Goal: Information Seeking & Learning: Check status

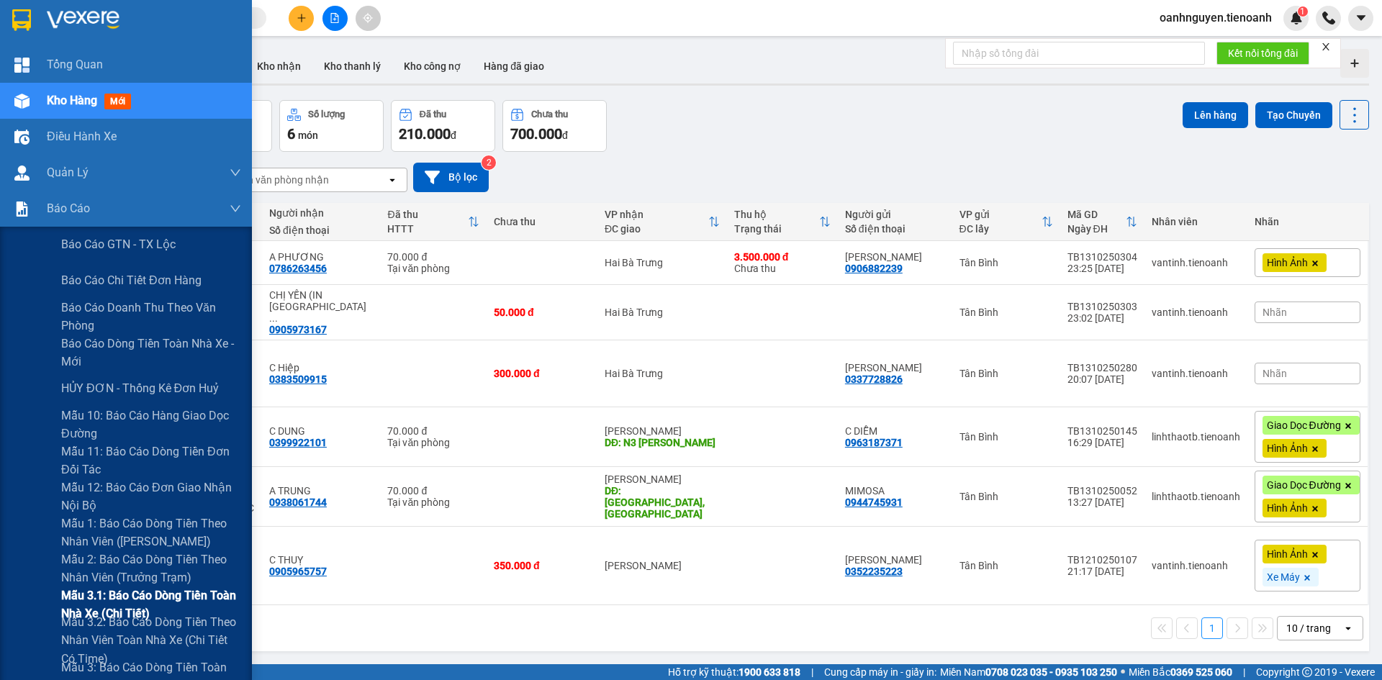
click at [133, 605] on span "Mẫu 3.1: Báo cáo dòng tiền toàn nhà xe (Chi Tiết)" at bounding box center [151, 605] width 180 height 36
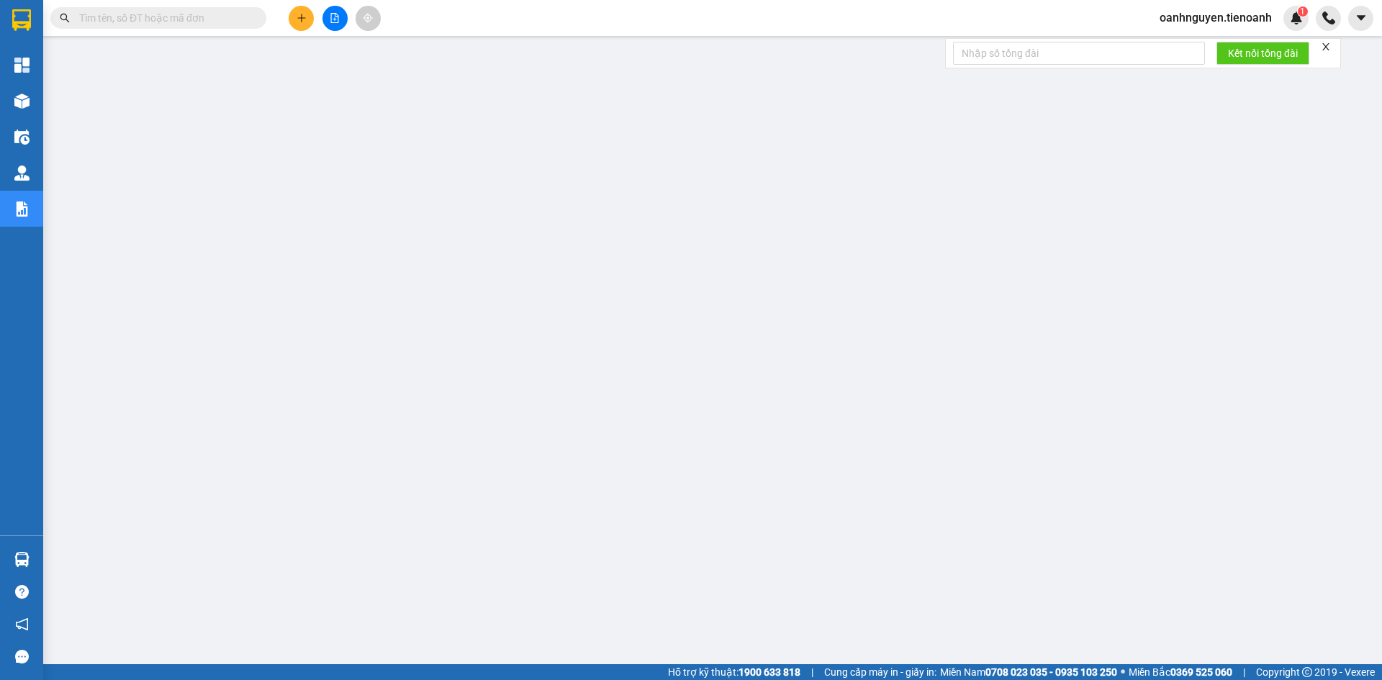
click at [1330, 46] on icon "close" at bounding box center [1326, 47] width 10 height 10
click at [176, 15] on input "text" at bounding box center [164, 18] width 170 height 16
paste input "TB1310250007"
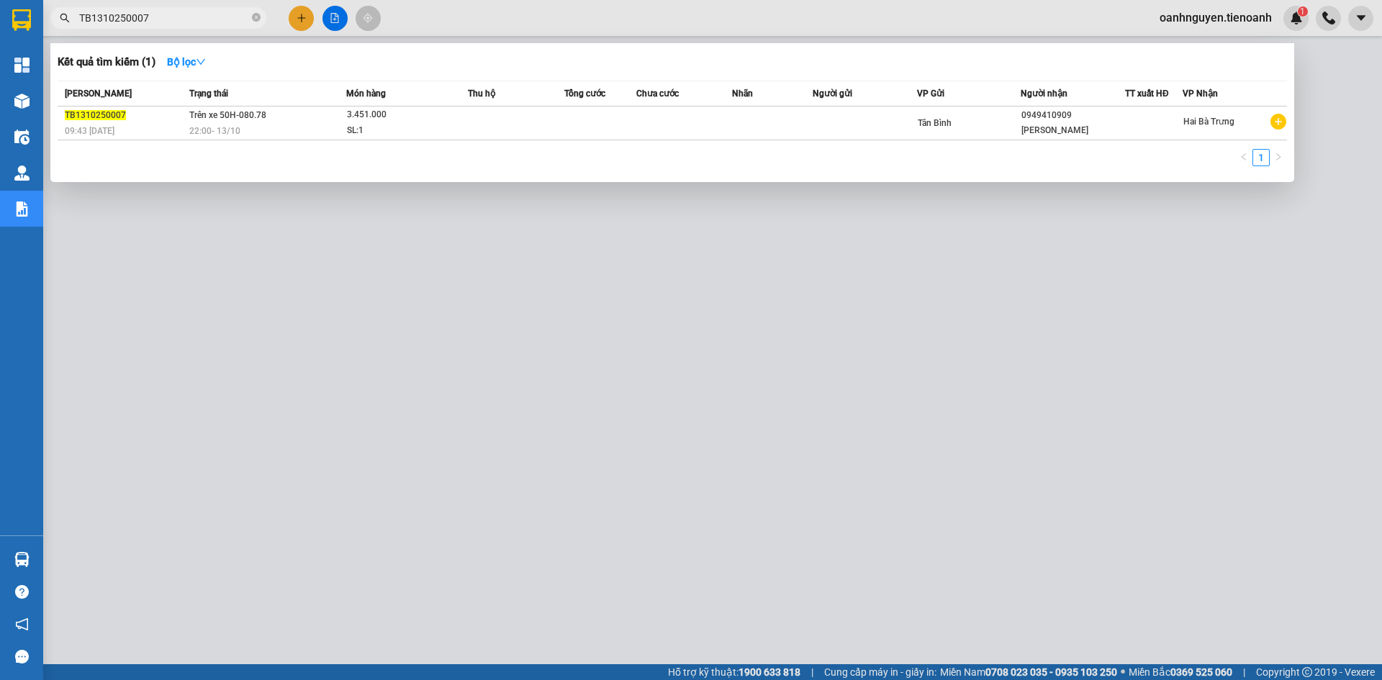
click at [722, 584] on div at bounding box center [691, 340] width 1382 height 680
click at [179, 19] on input "TB1310250007" at bounding box center [164, 18] width 170 height 16
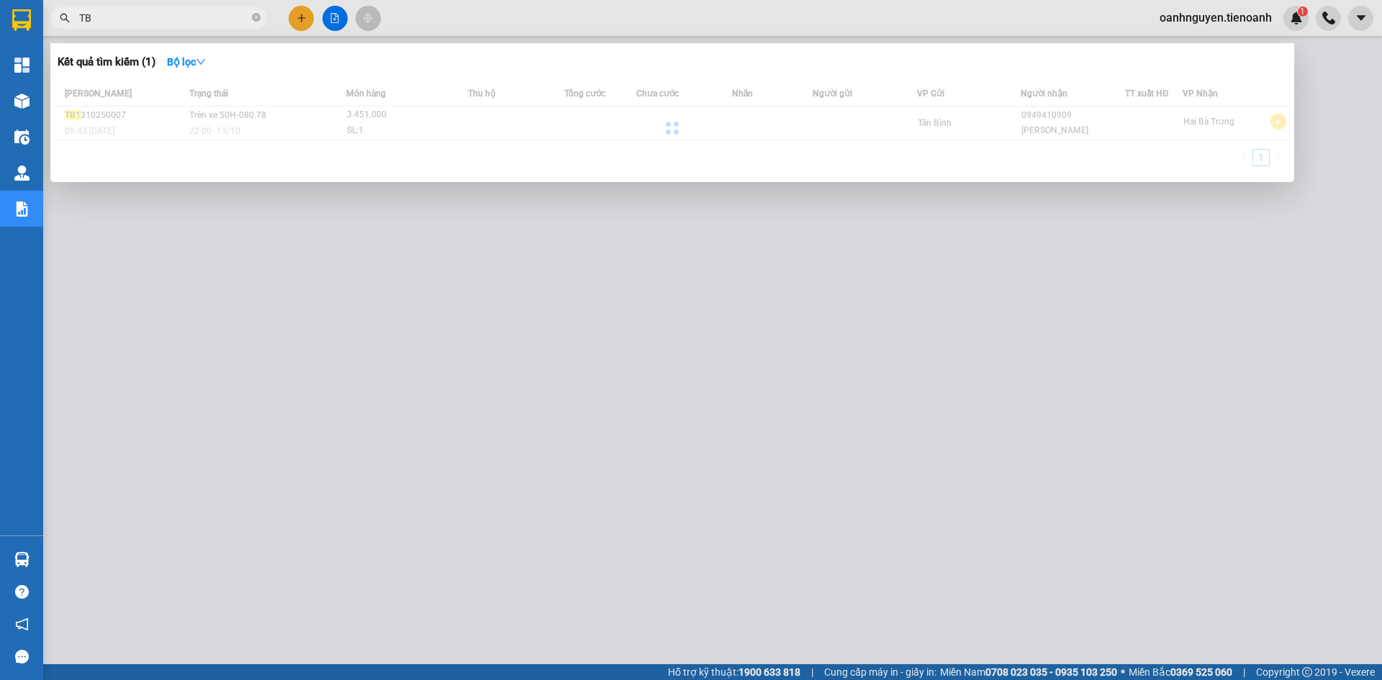
type input "T"
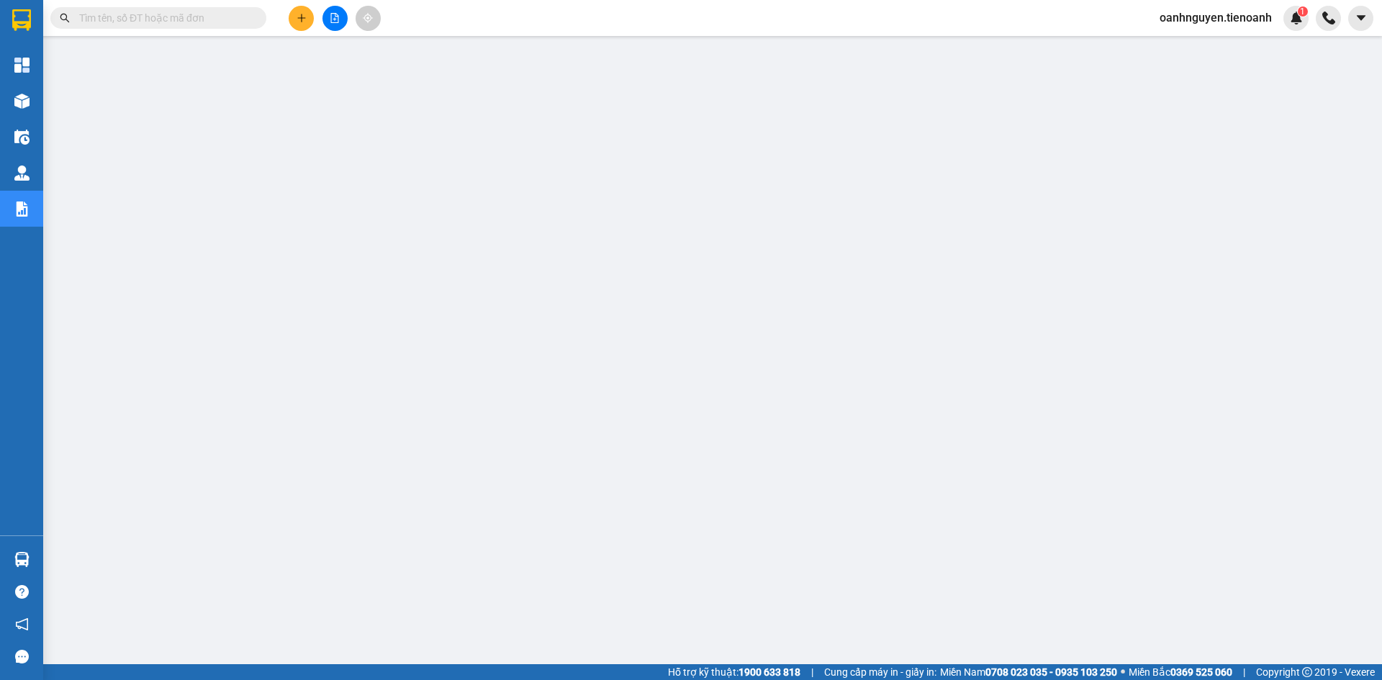
paste input "TB1310250108"
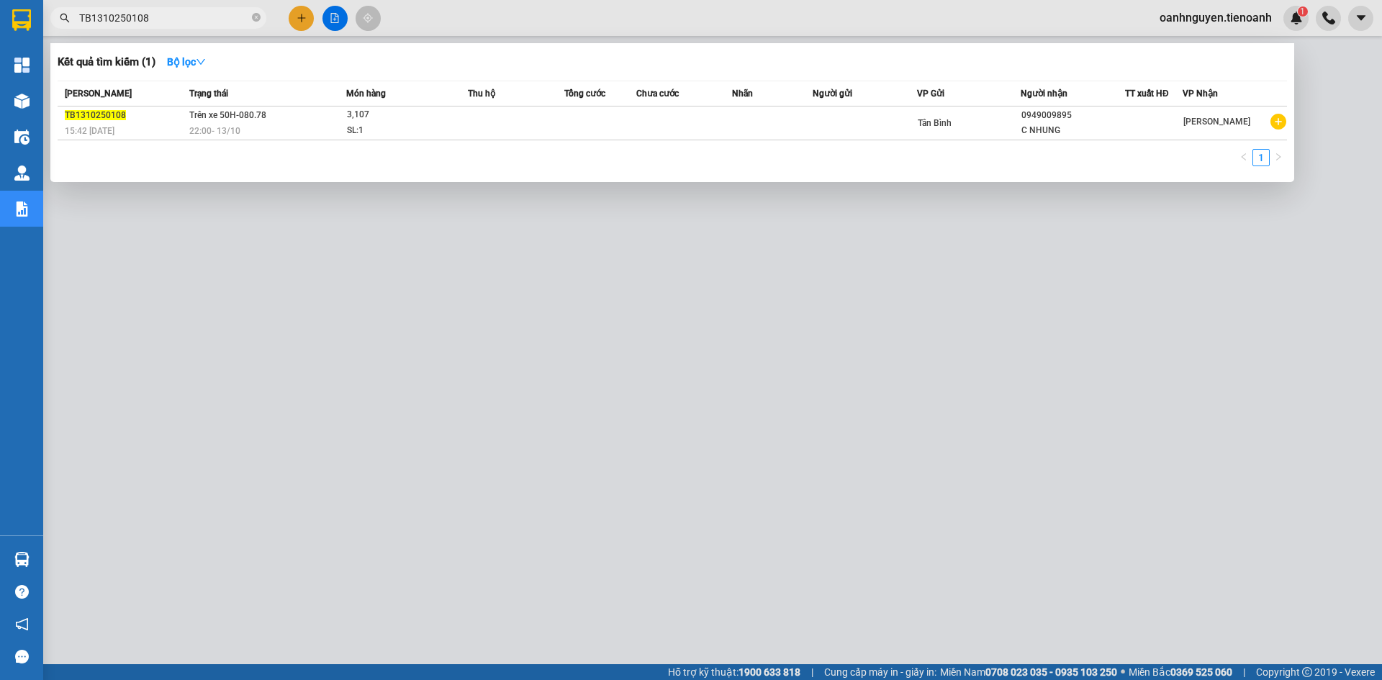
type input "TB1310250108"
click at [887, 610] on div at bounding box center [691, 340] width 1382 height 680
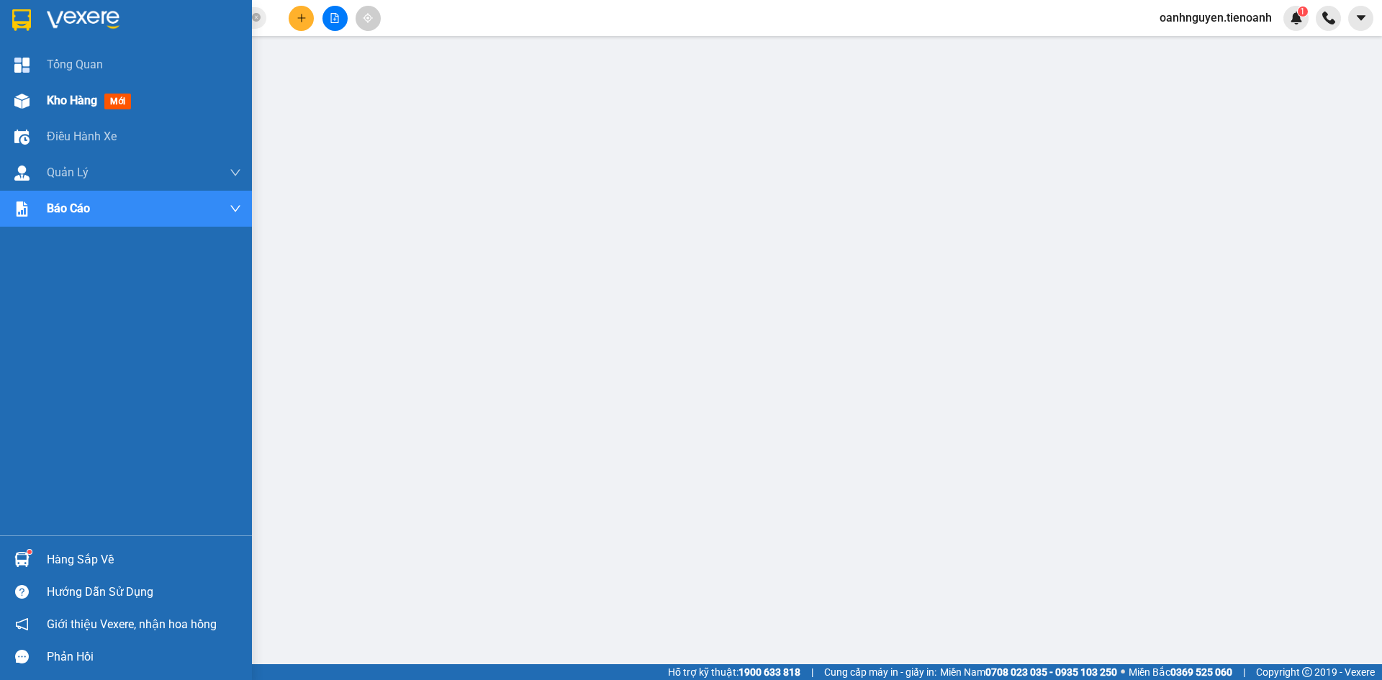
click at [58, 96] on span "Kho hàng" at bounding box center [72, 101] width 50 height 14
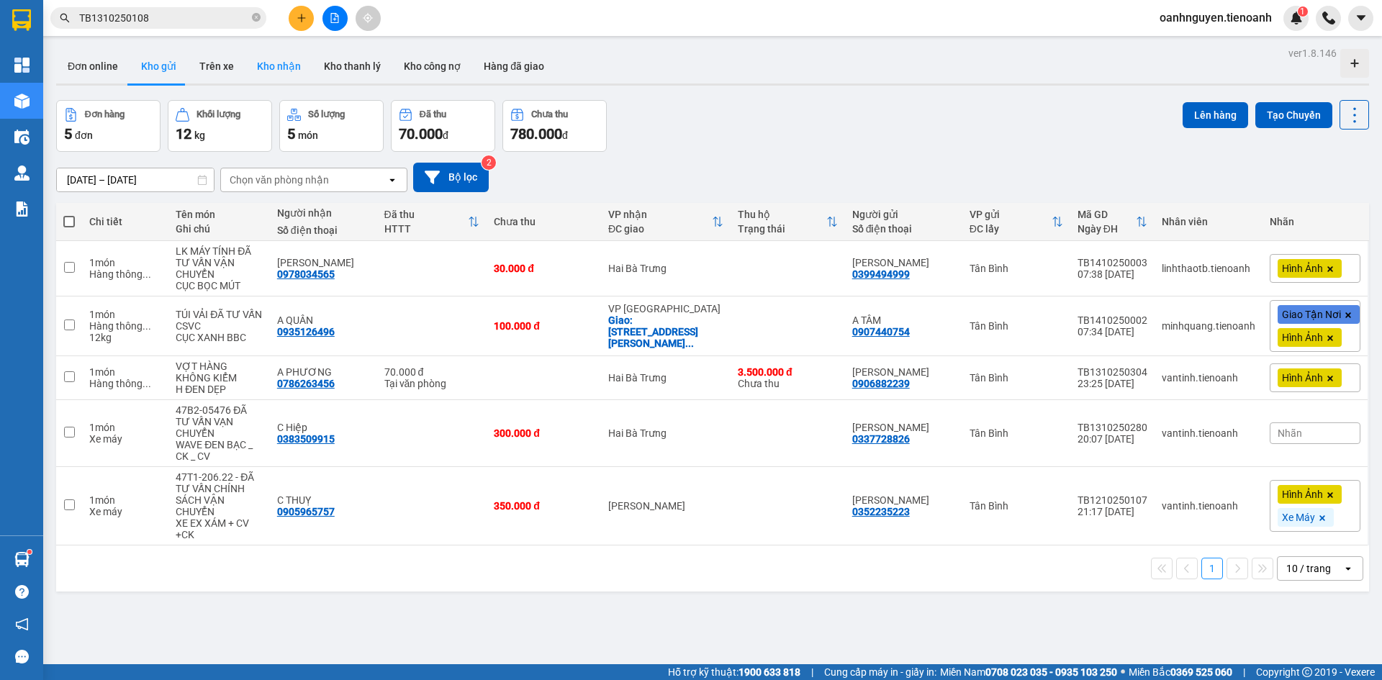
click at [279, 61] on button "Kho nhận" at bounding box center [278, 66] width 67 height 35
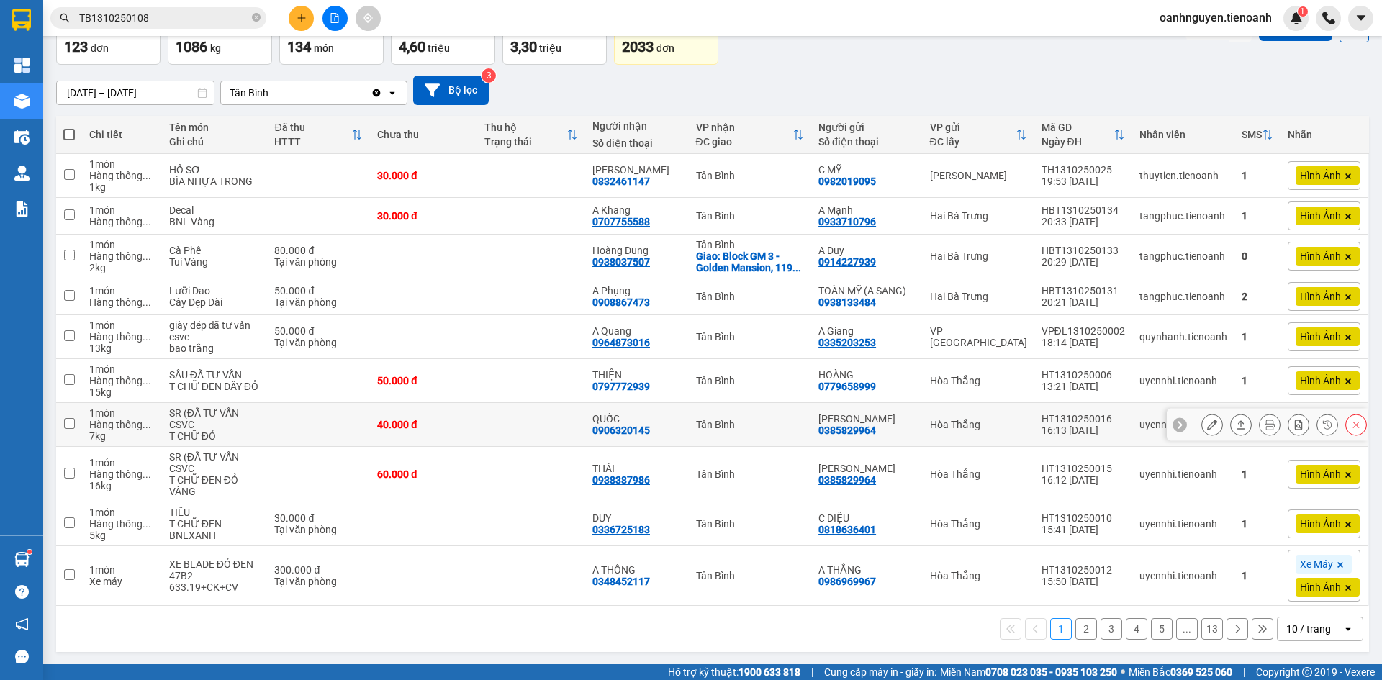
scroll to position [88, 0]
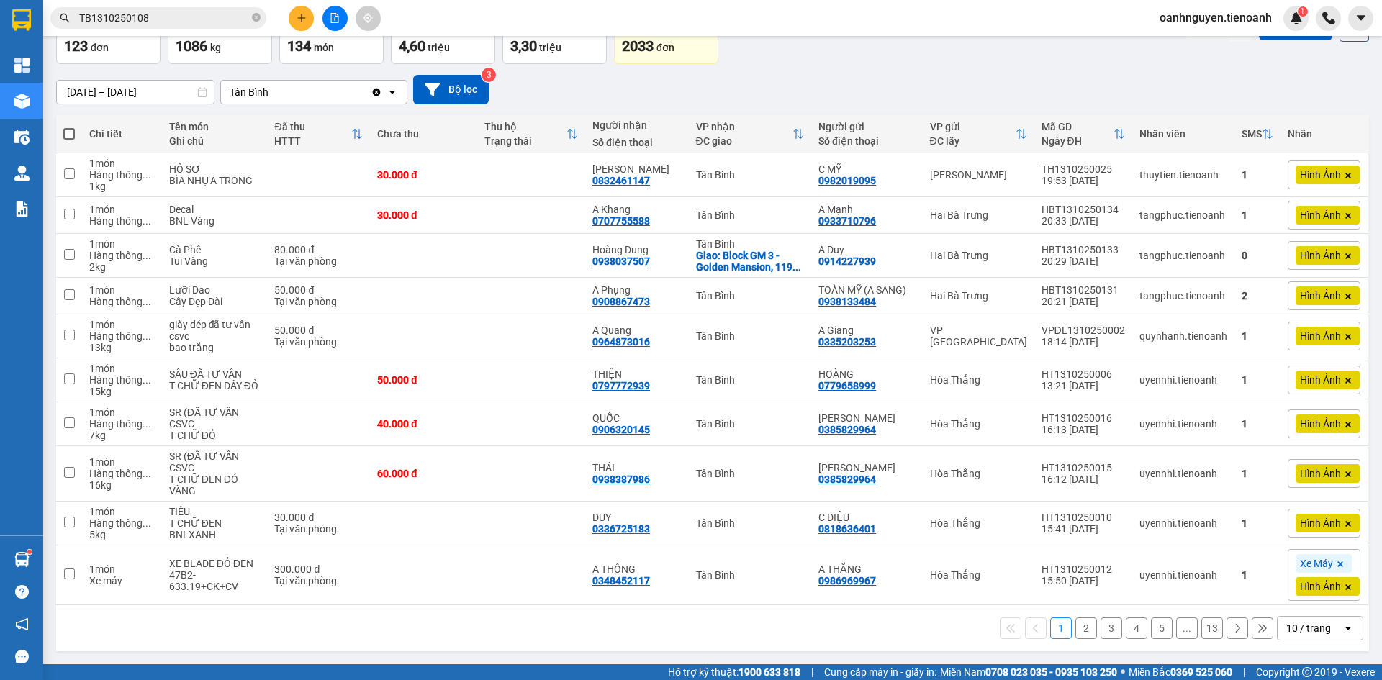
click at [1075, 631] on button "2" at bounding box center [1086, 629] width 22 height 22
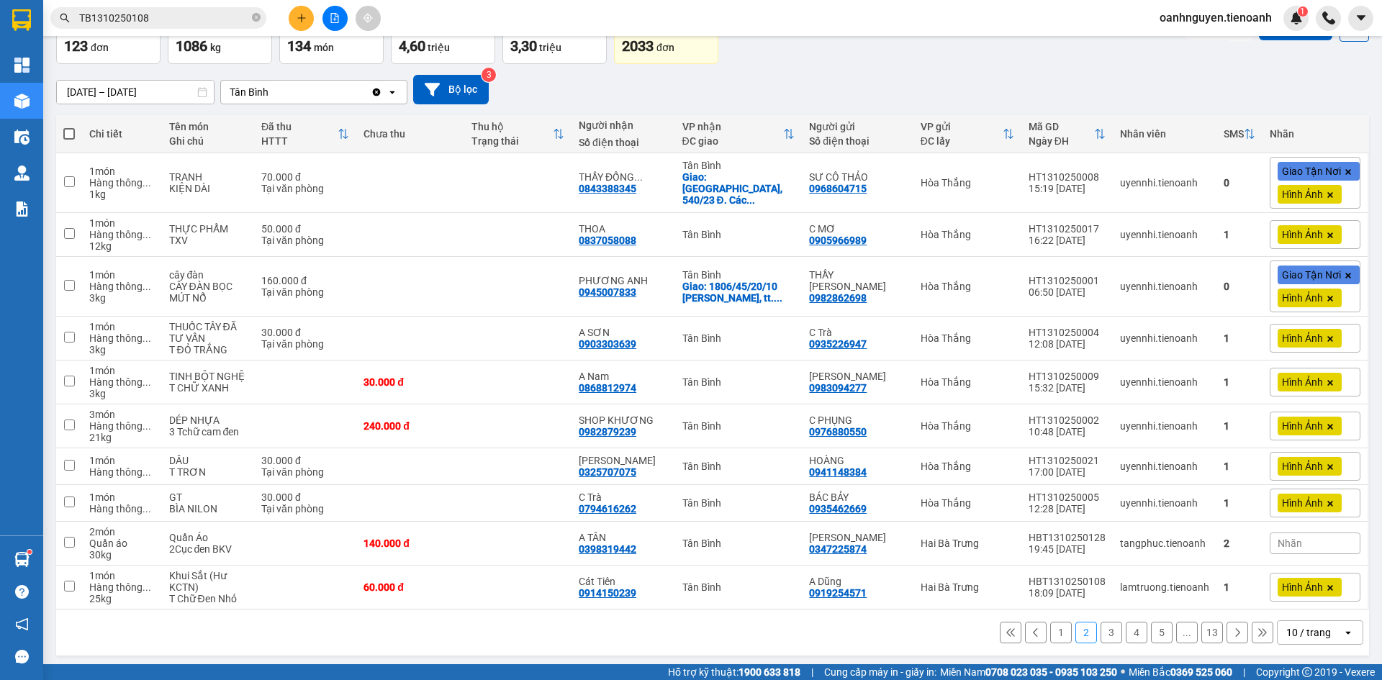
click at [1101, 633] on button "3" at bounding box center [1112, 633] width 22 height 22
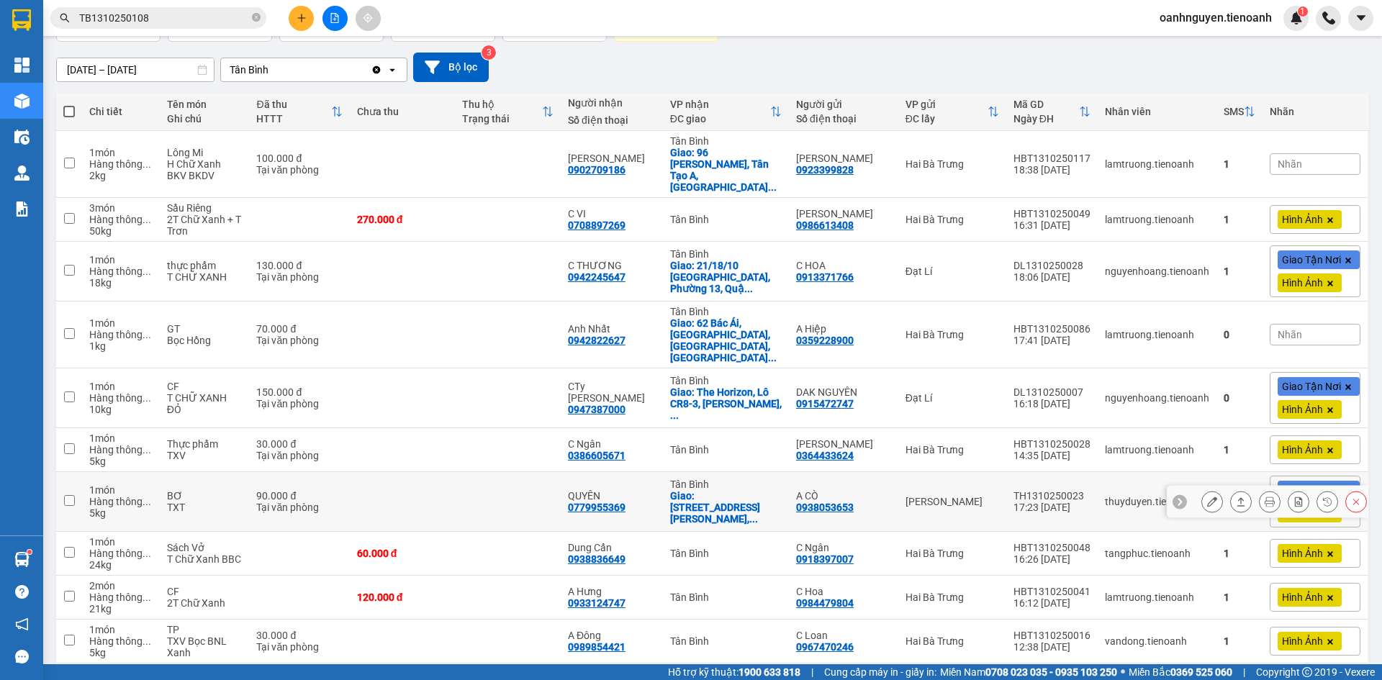
scroll to position [122, 0]
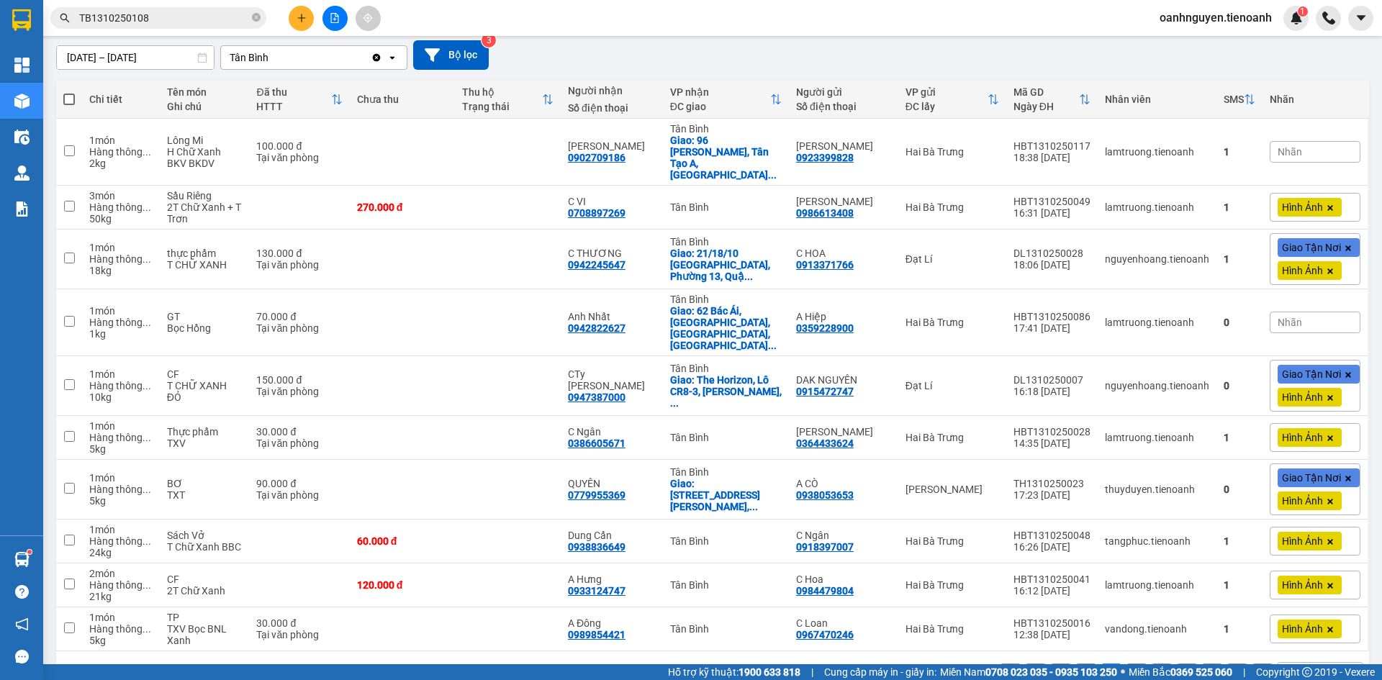
click at [1126, 664] on button "4" at bounding box center [1137, 675] width 22 height 22
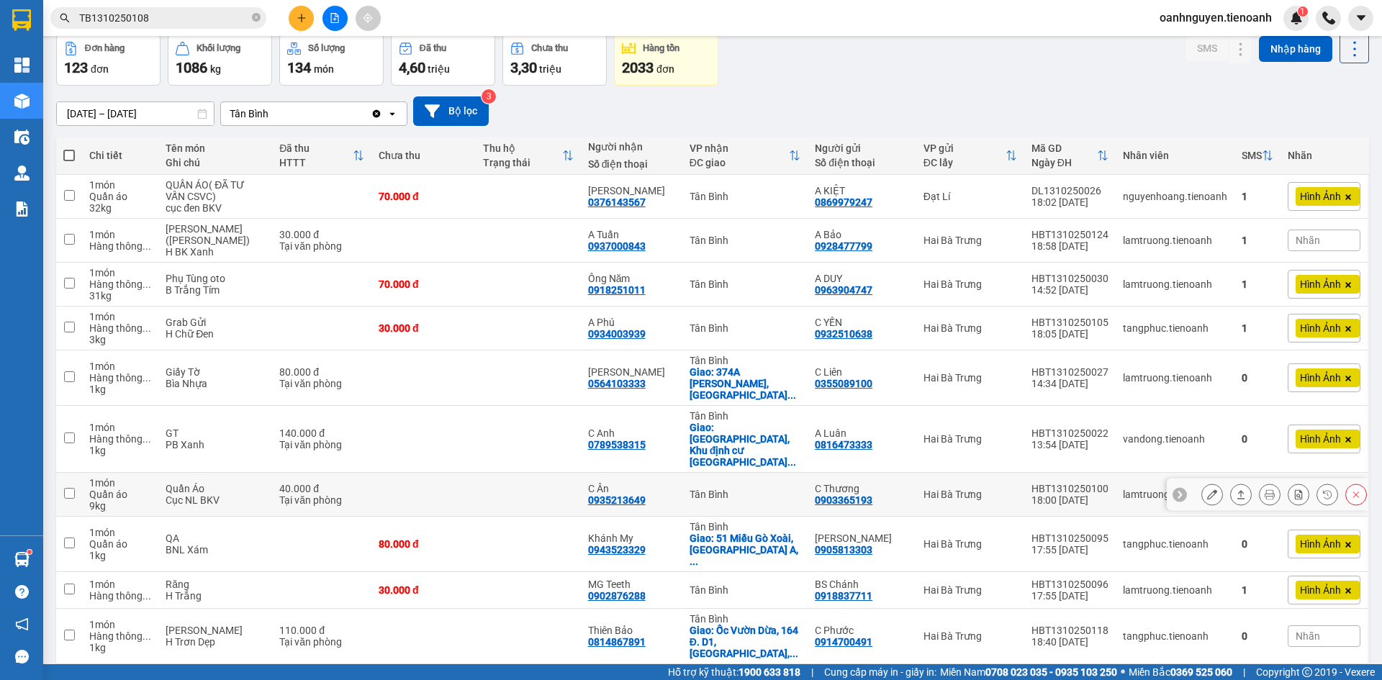
scroll to position [68, 0]
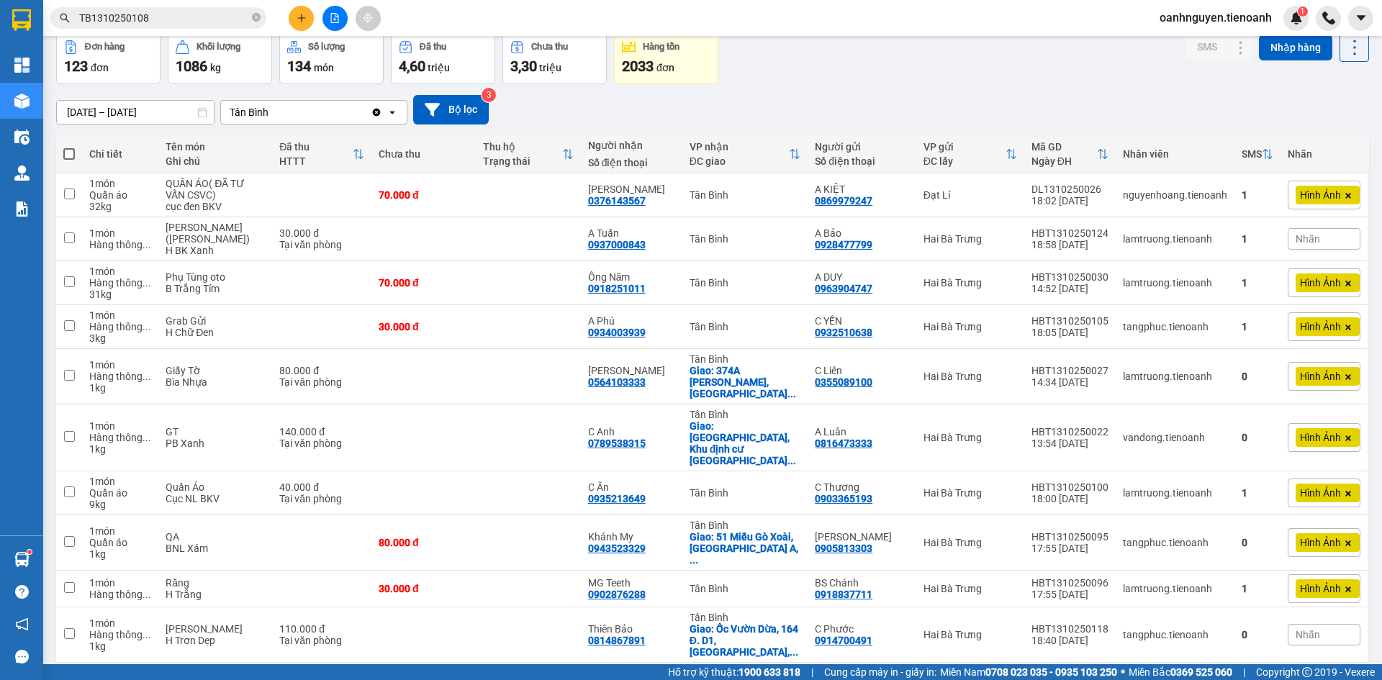
click at [1154, 675] on button "5" at bounding box center [1162, 686] width 22 height 22
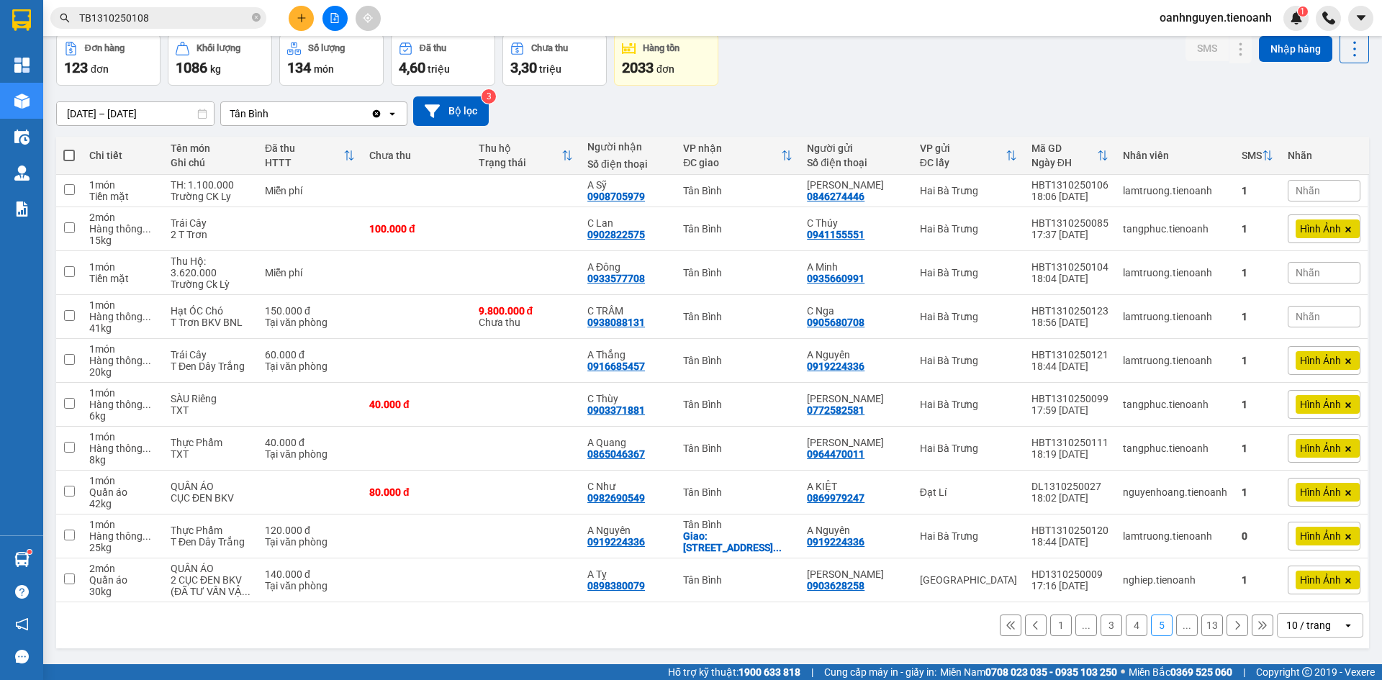
click at [1232, 620] on icon at bounding box center [1237, 625] width 10 height 10
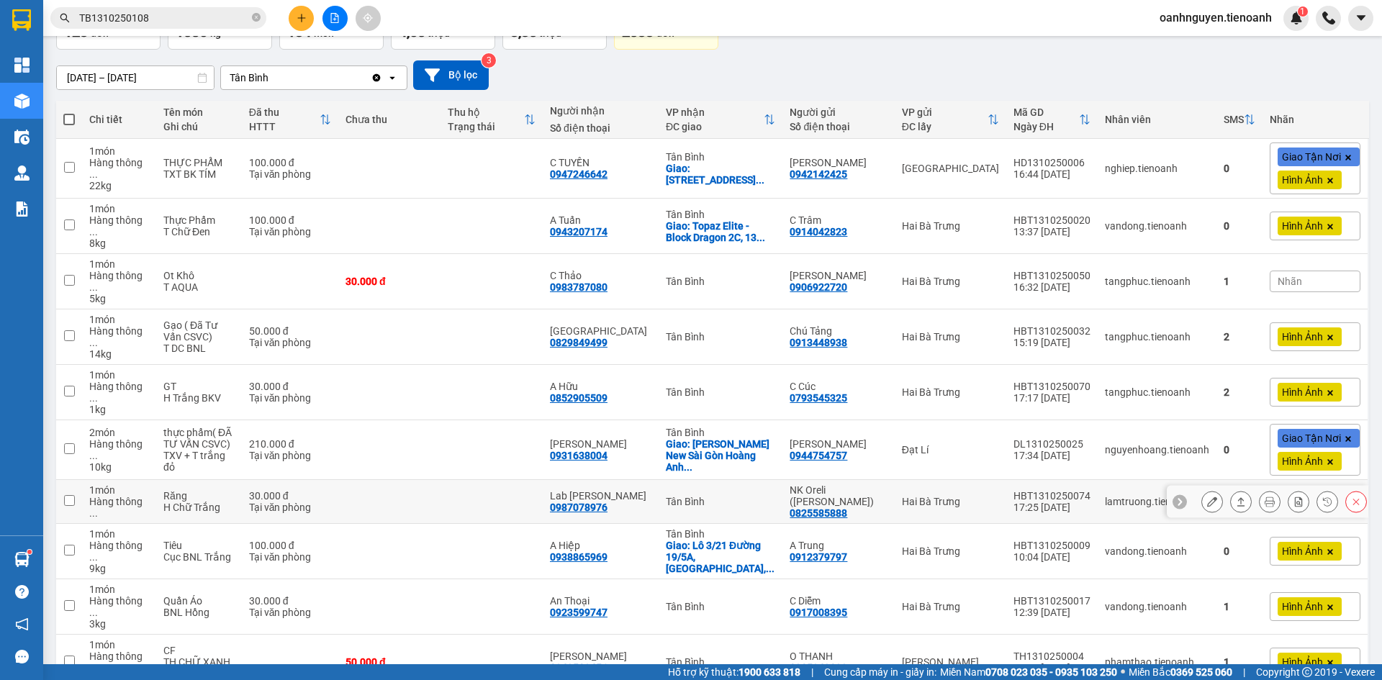
scroll to position [118, 0]
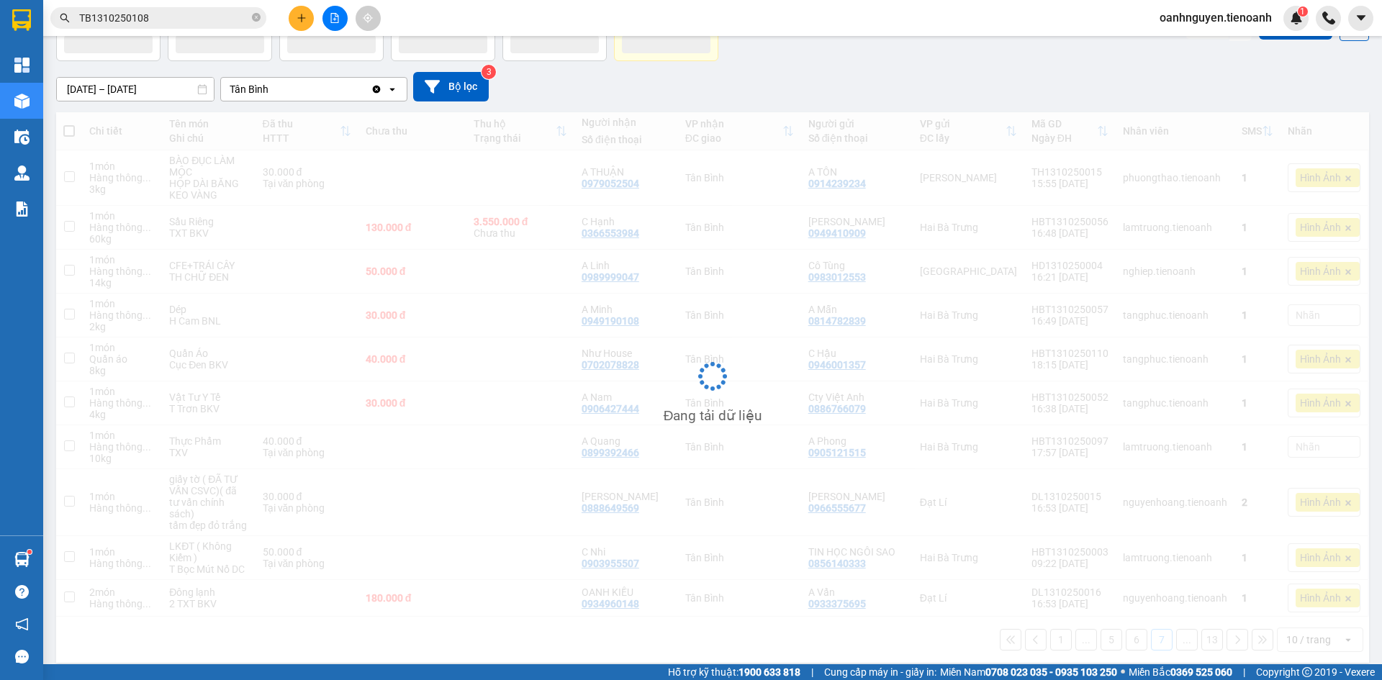
scroll to position [91, 0]
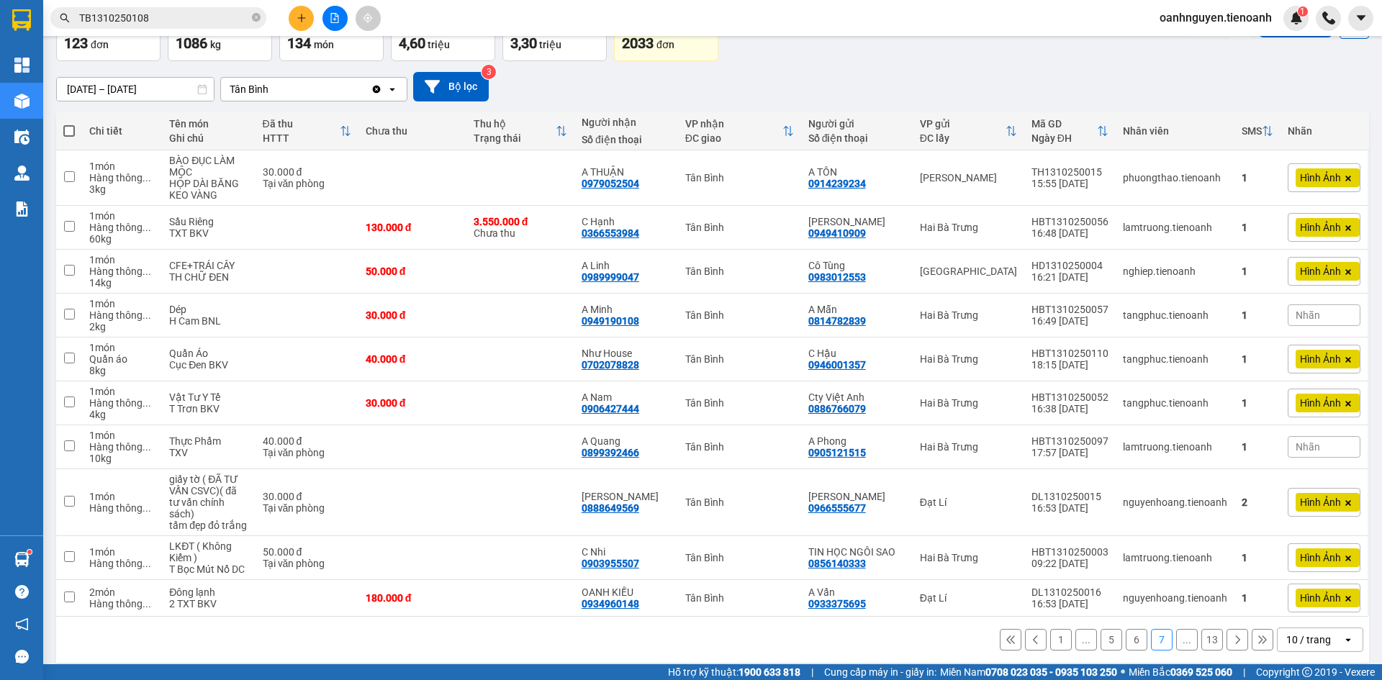
click at [1231, 635] on button at bounding box center [1237, 640] width 22 height 22
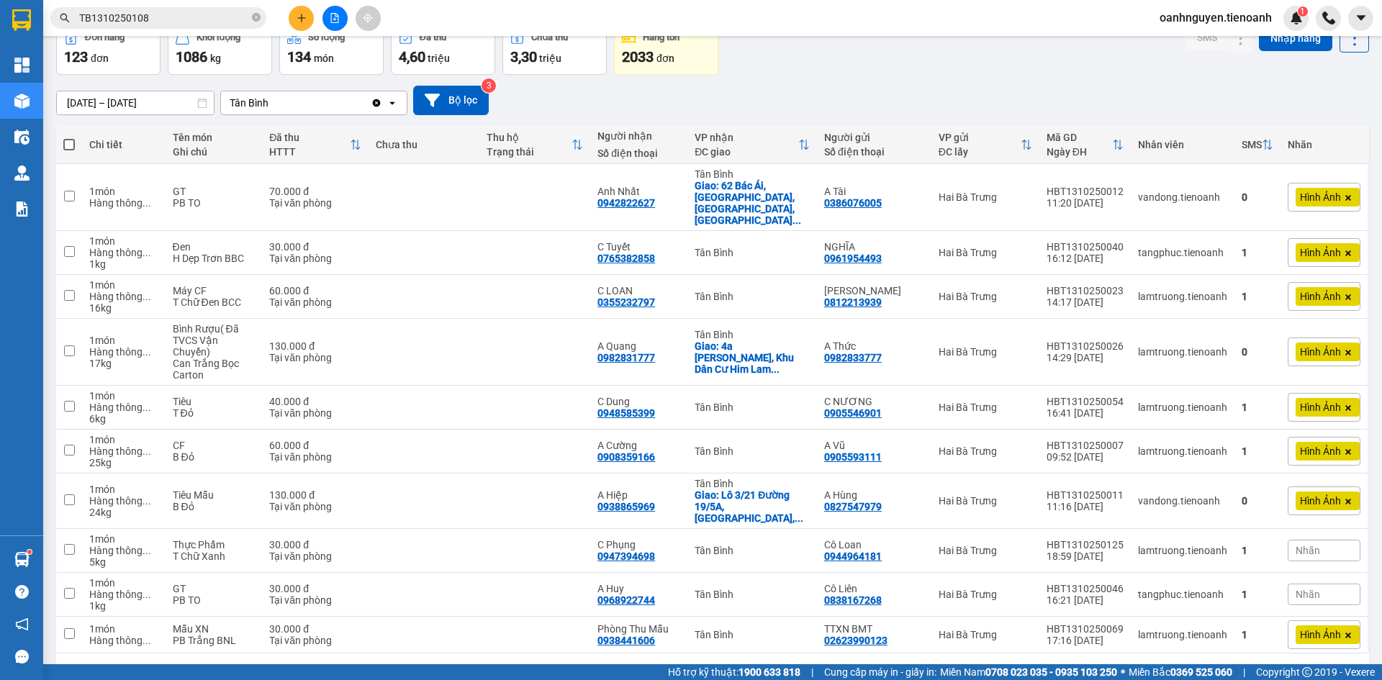
scroll to position [79, 0]
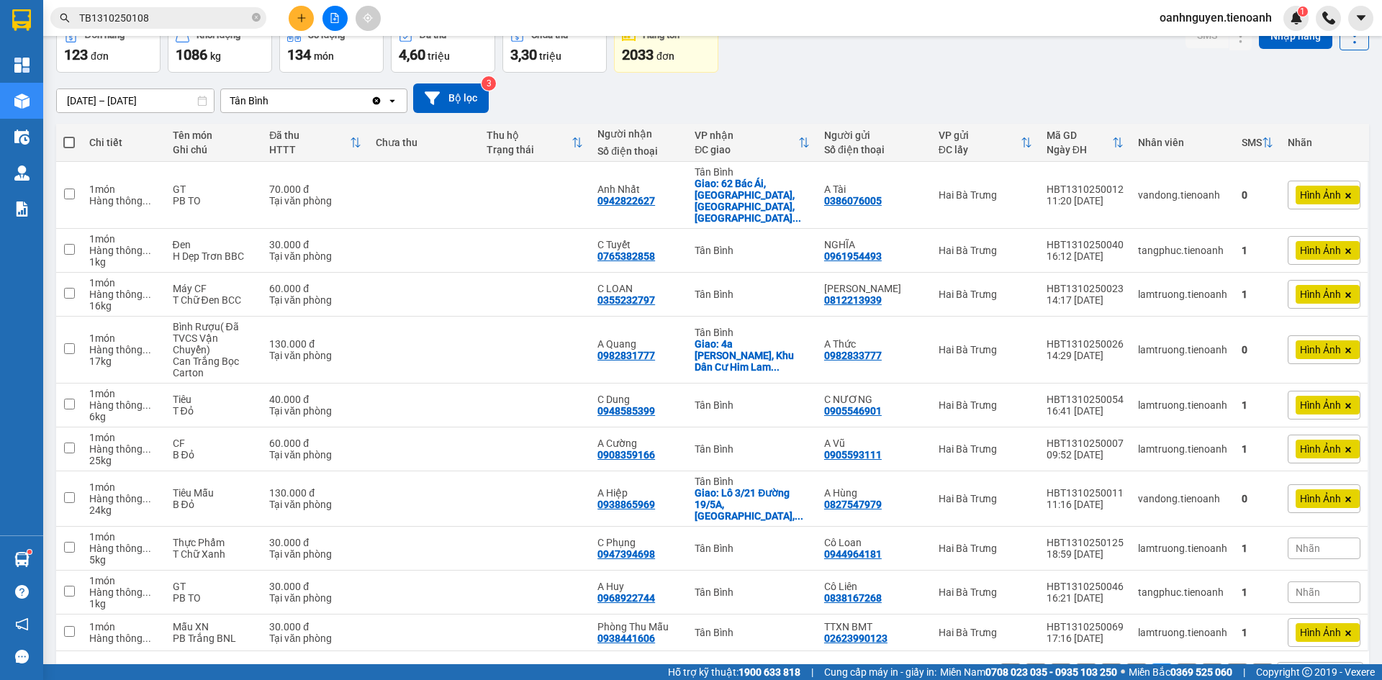
click at [1230, 664] on button at bounding box center [1237, 675] width 22 height 22
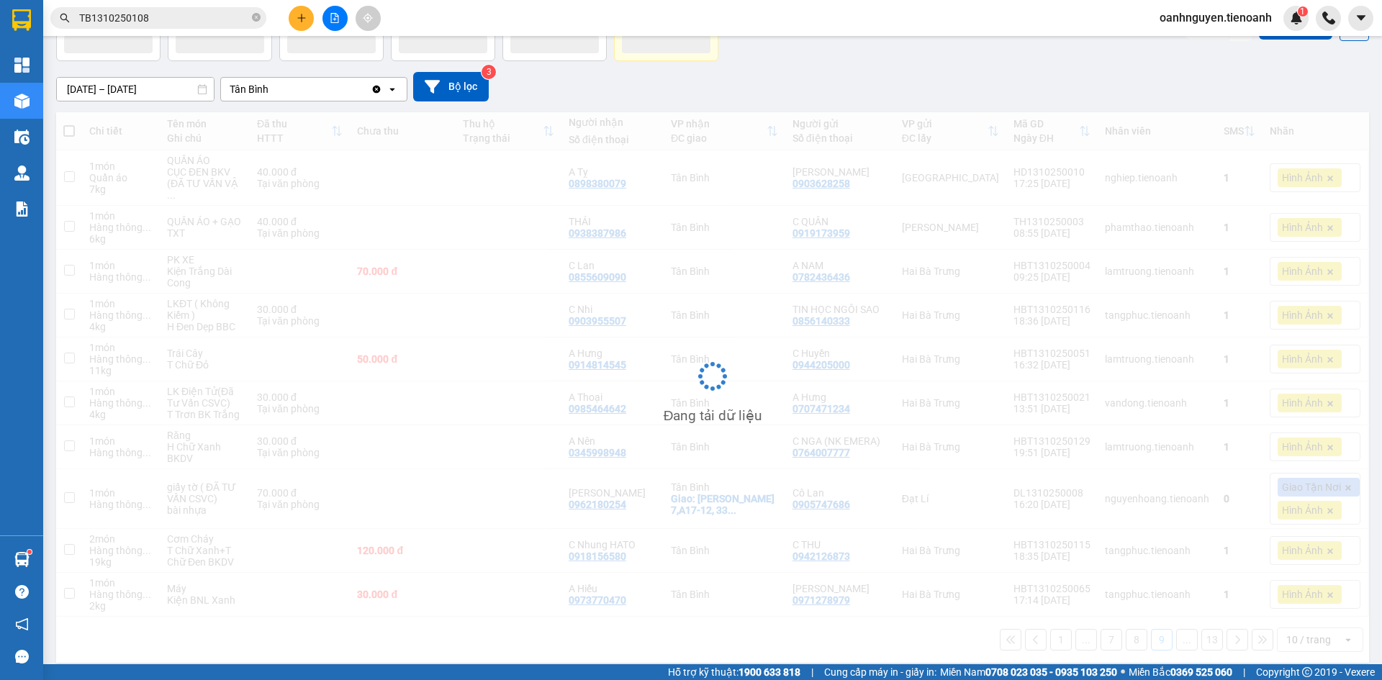
scroll to position [91, 0]
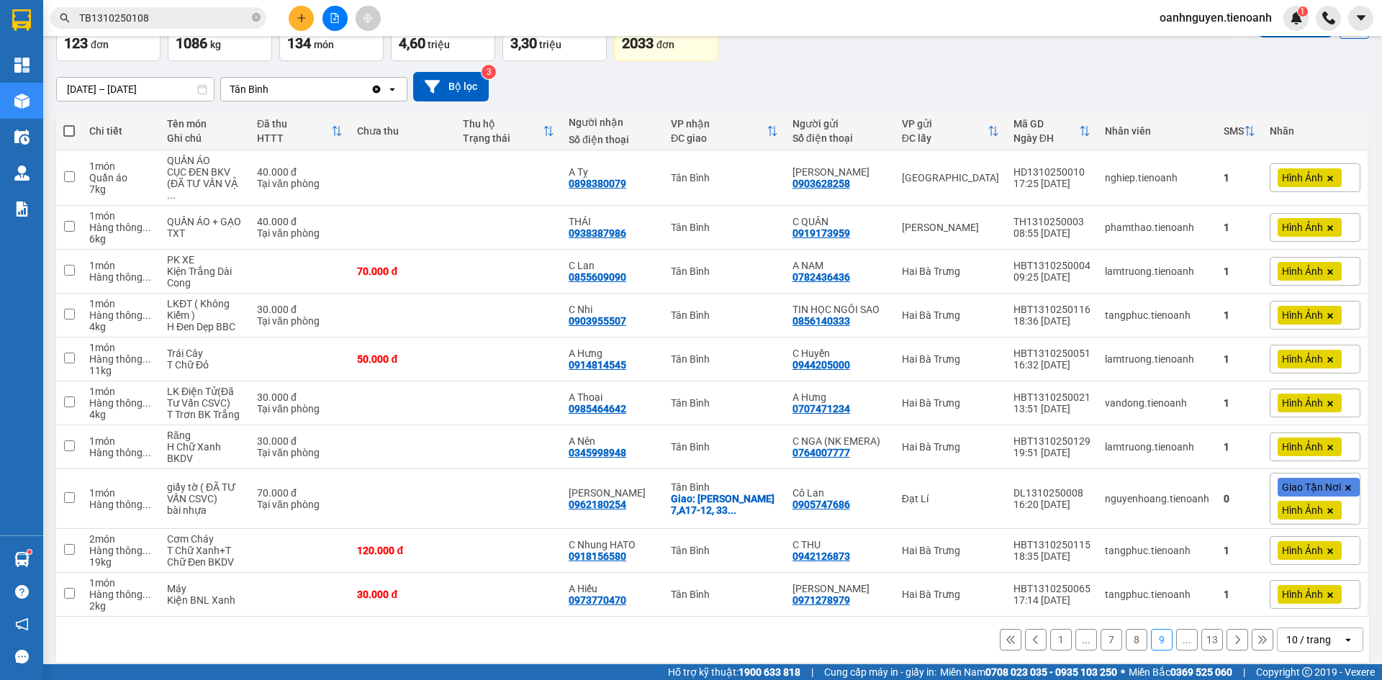
click at [1230, 635] on button at bounding box center [1237, 640] width 22 height 22
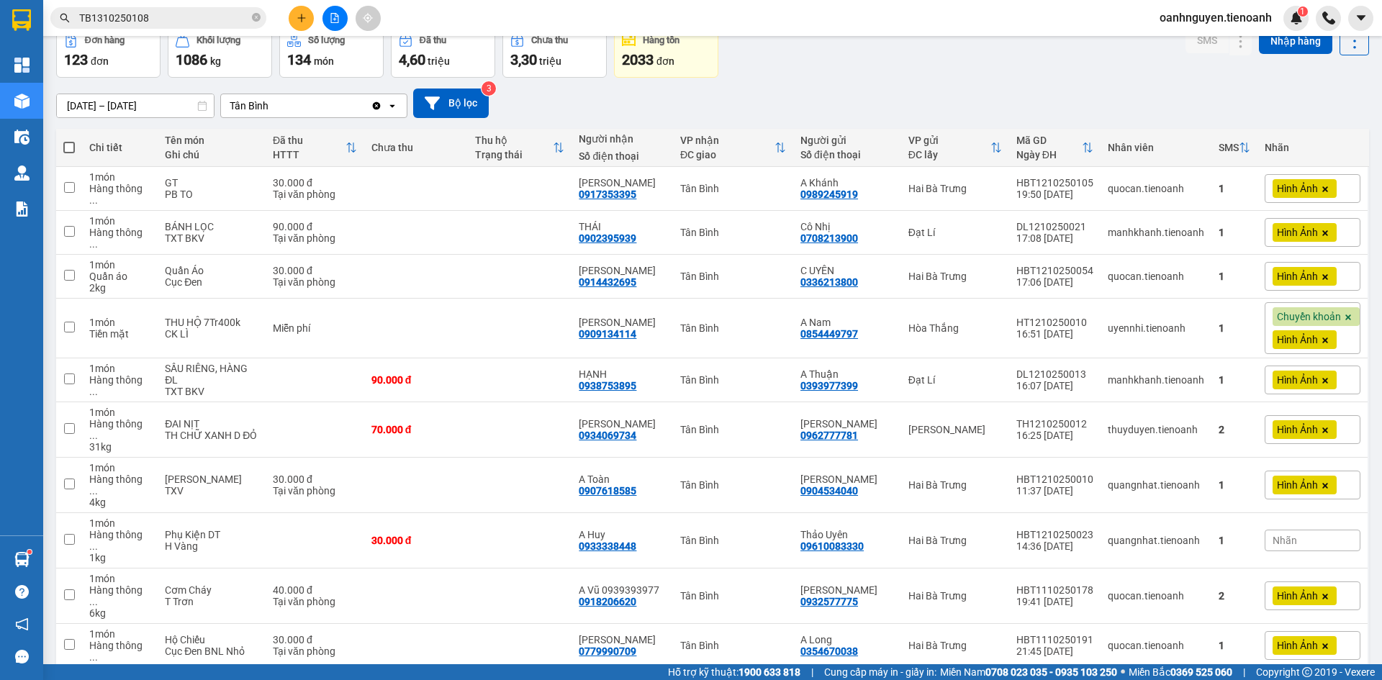
scroll to position [76, 0]
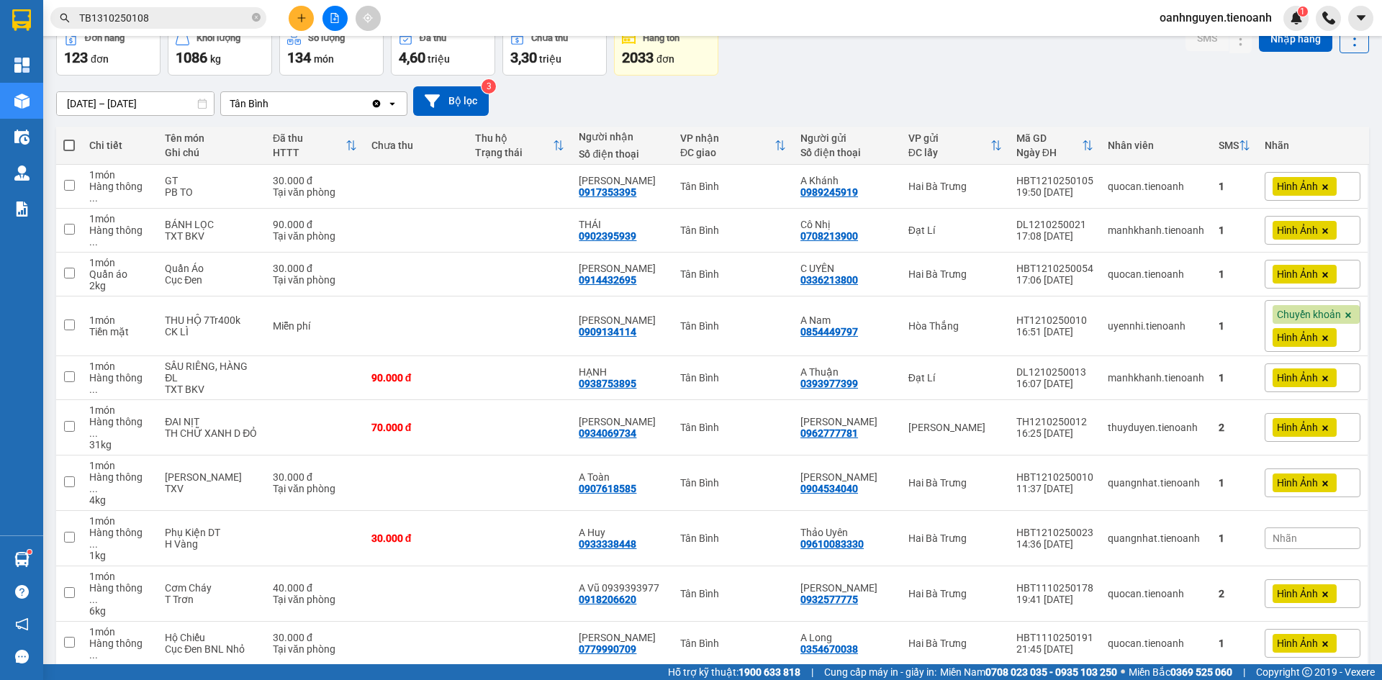
click at [1230, 678] on button at bounding box center [1237, 689] width 22 height 22
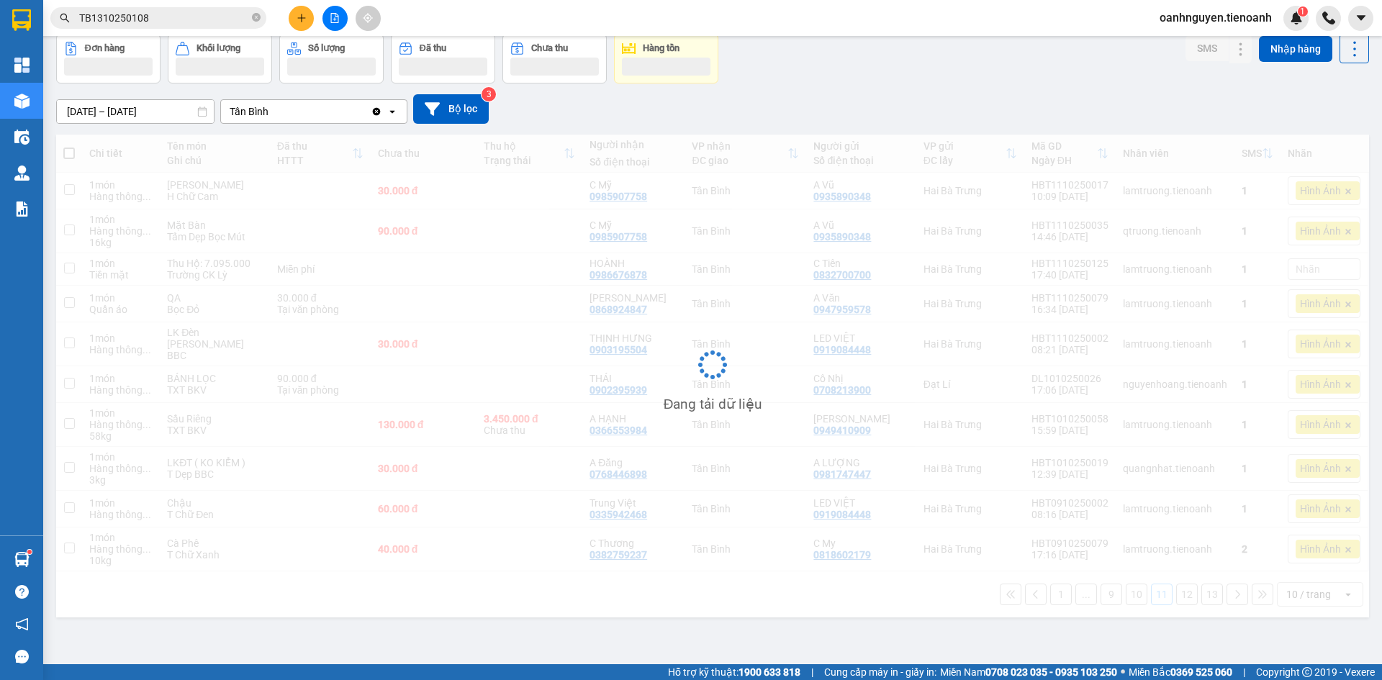
scroll to position [66, 0]
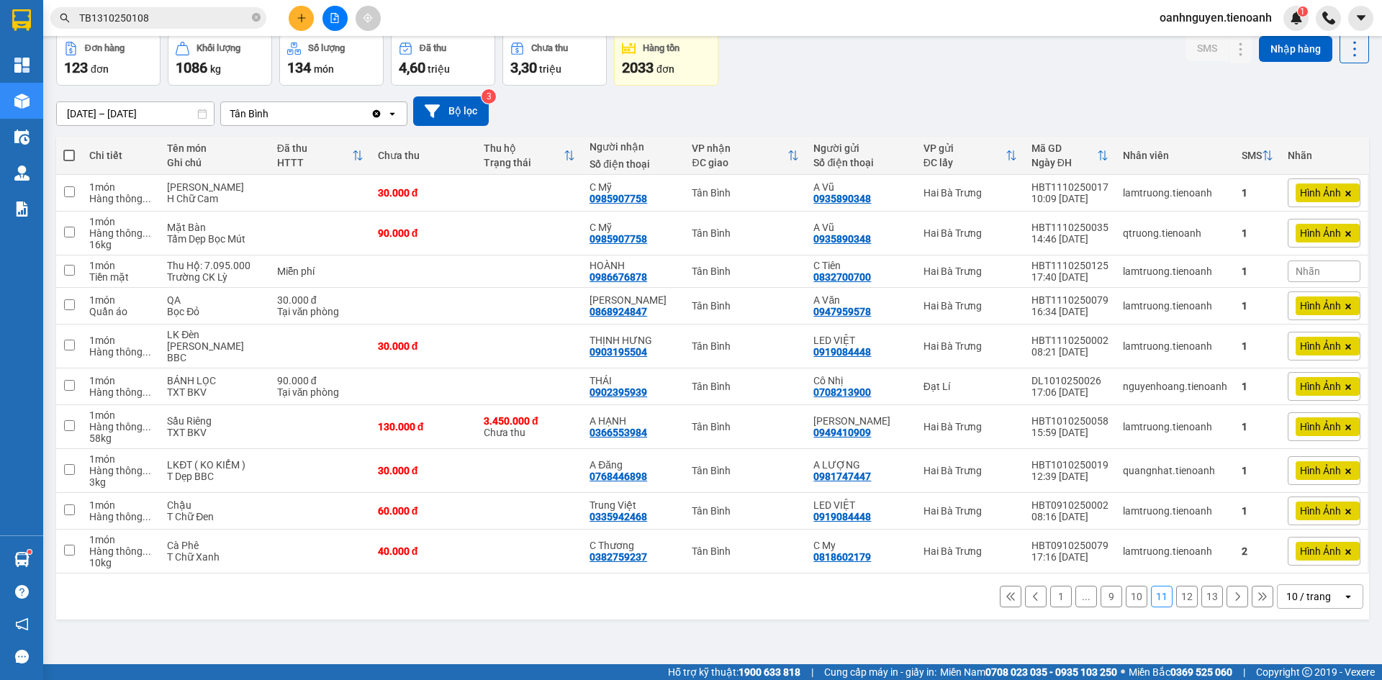
click at [1232, 599] on icon at bounding box center [1237, 597] width 10 height 10
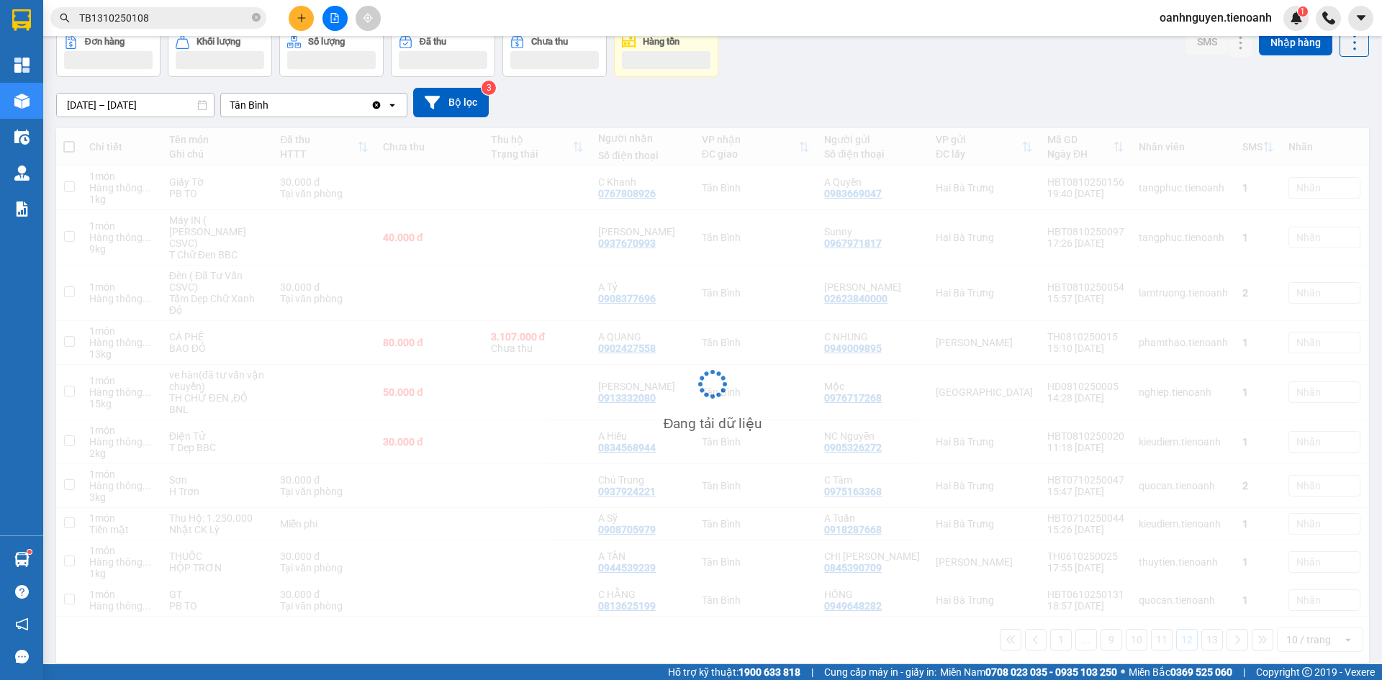
scroll to position [75, 0]
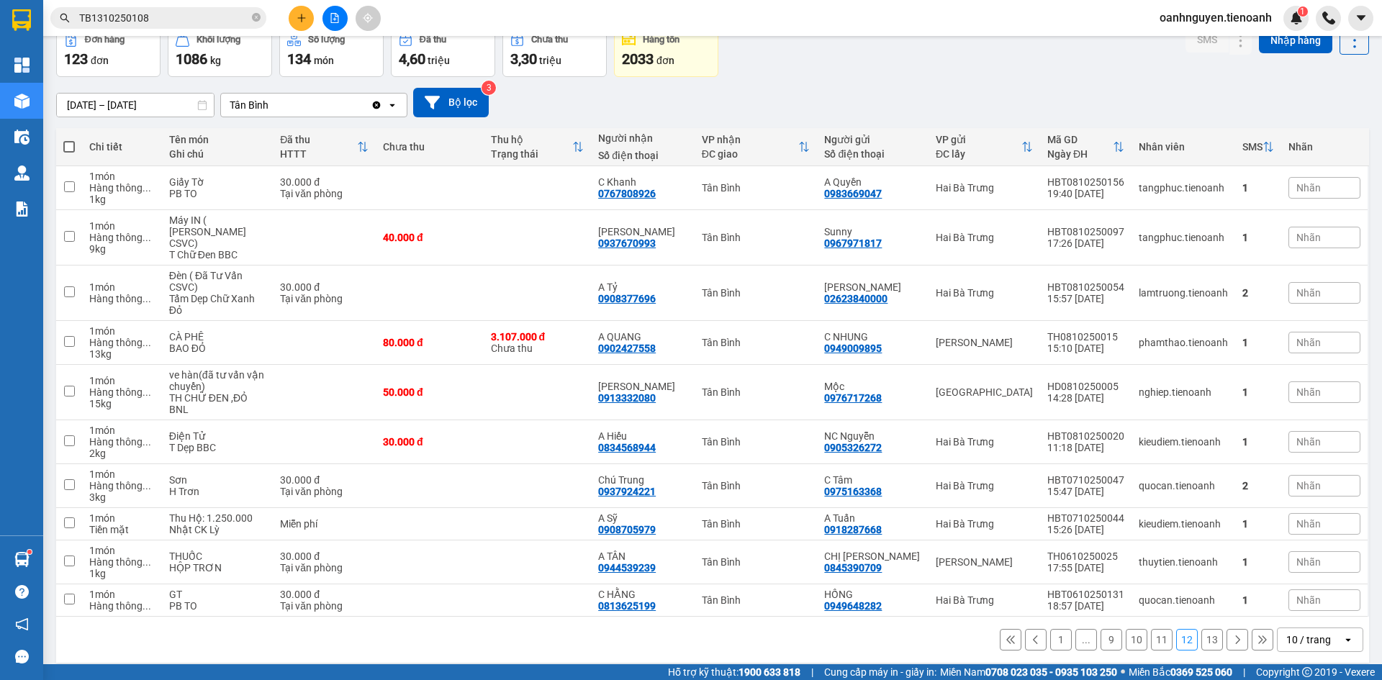
click at [1236, 636] on icon at bounding box center [1238, 640] width 4 height 9
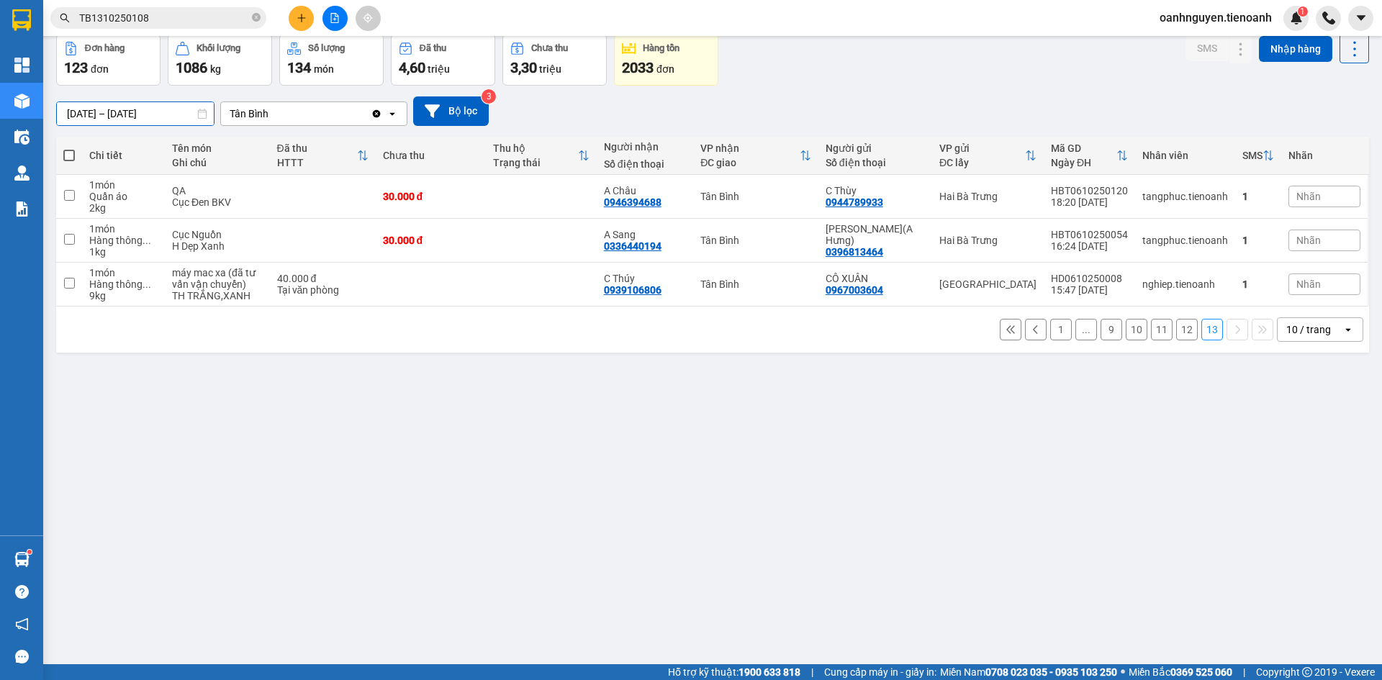
click at [190, 112] on input "[DATE] – [DATE]" at bounding box center [135, 113] width 157 height 23
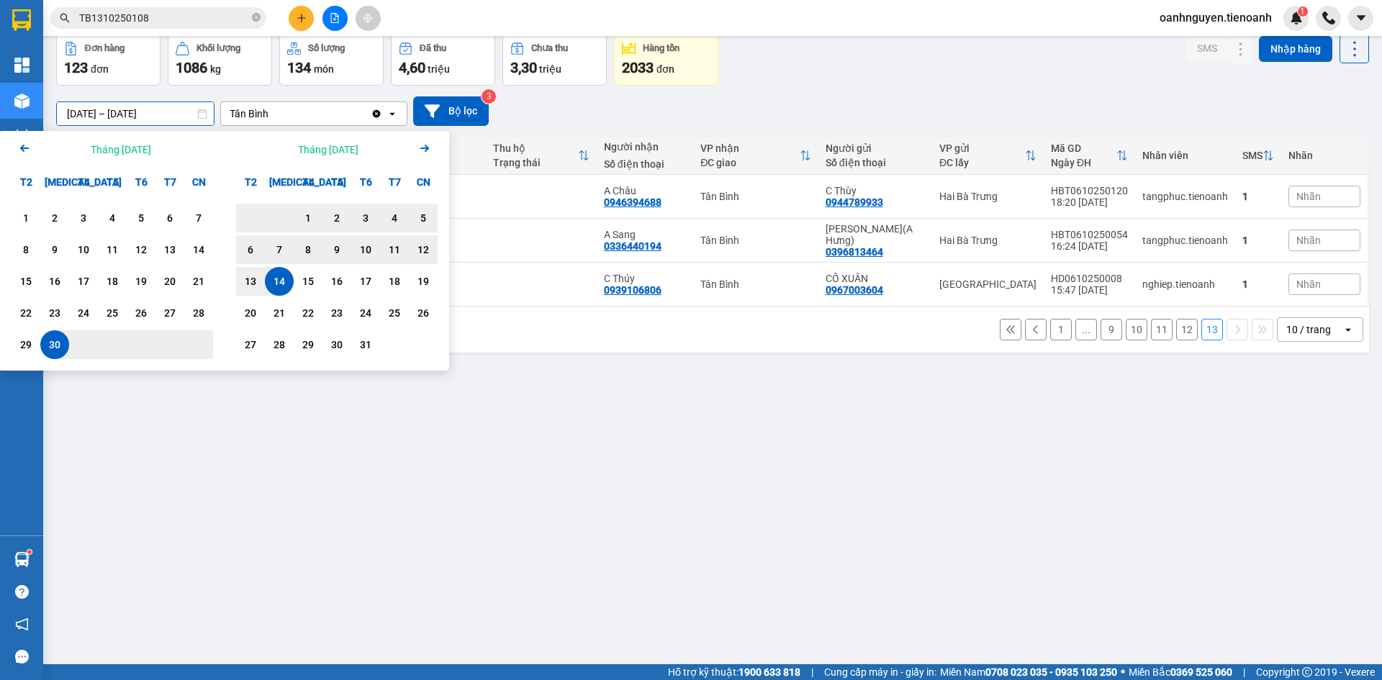
click at [24, 147] on icon "Arrow Left" at bounding box center [24, 148] width 17 height 17
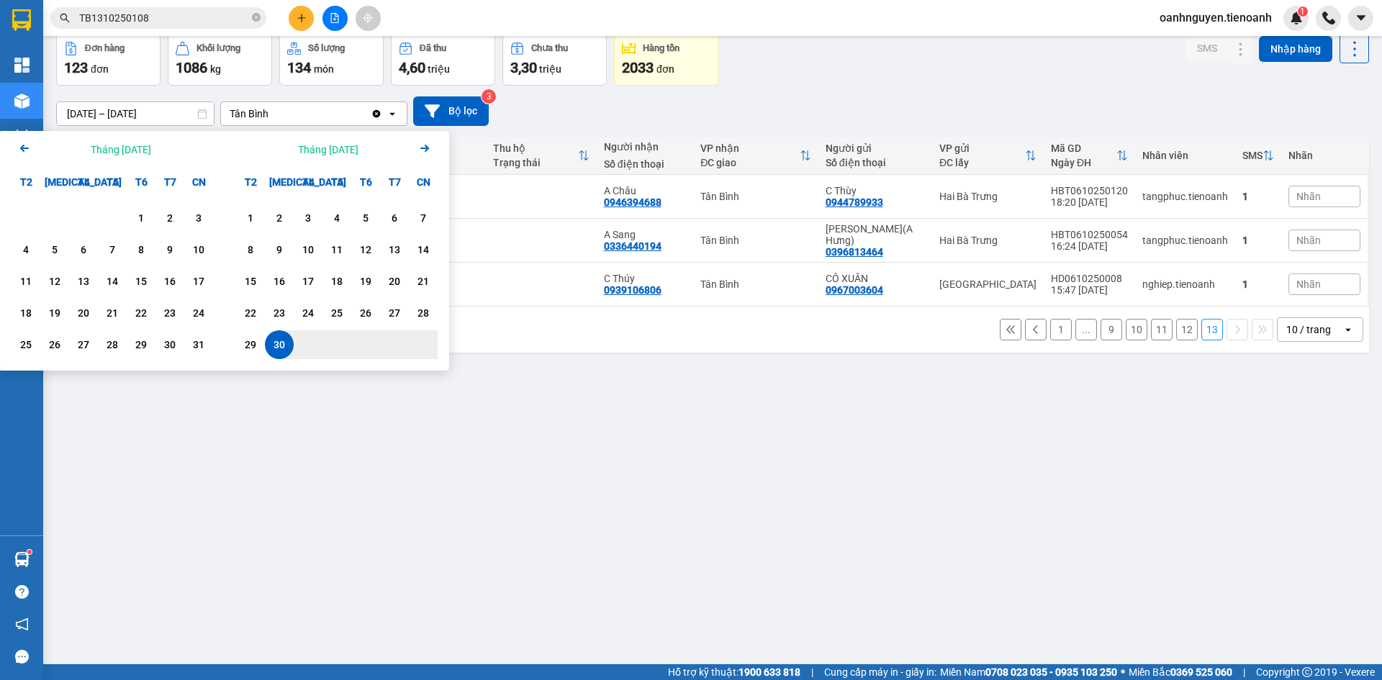
click at [22, 152] on icon "Arrow Left" at bounding box center [24, 148] width 17 height 17
click at [22, 150] on icon "Previous month." at bounding box center [24, 148] width 9 height 7
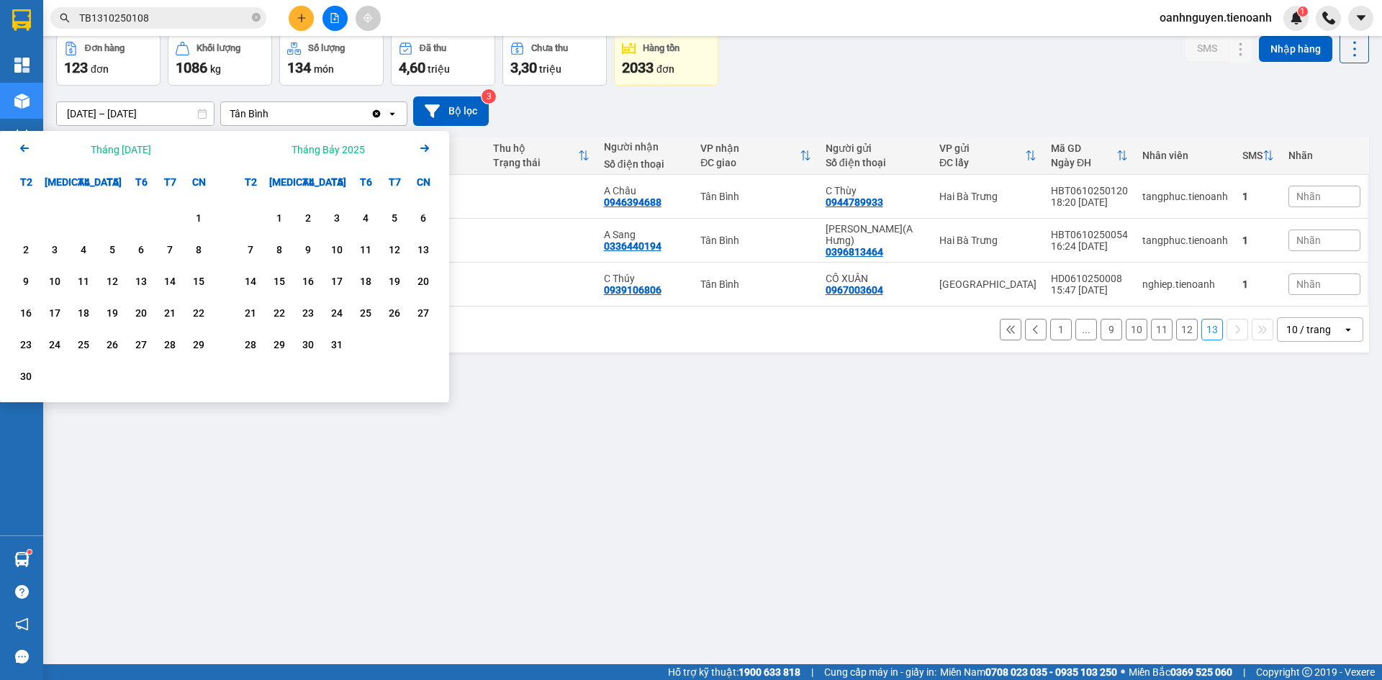
click at [651, 435] on div "ver 1.8.146 Đơn online Kho gửi Trên xe Kho nhận Kho thanh lý Kho công nợ Hàng đ…" at bounding box center [712, 317] width 1324 height 680
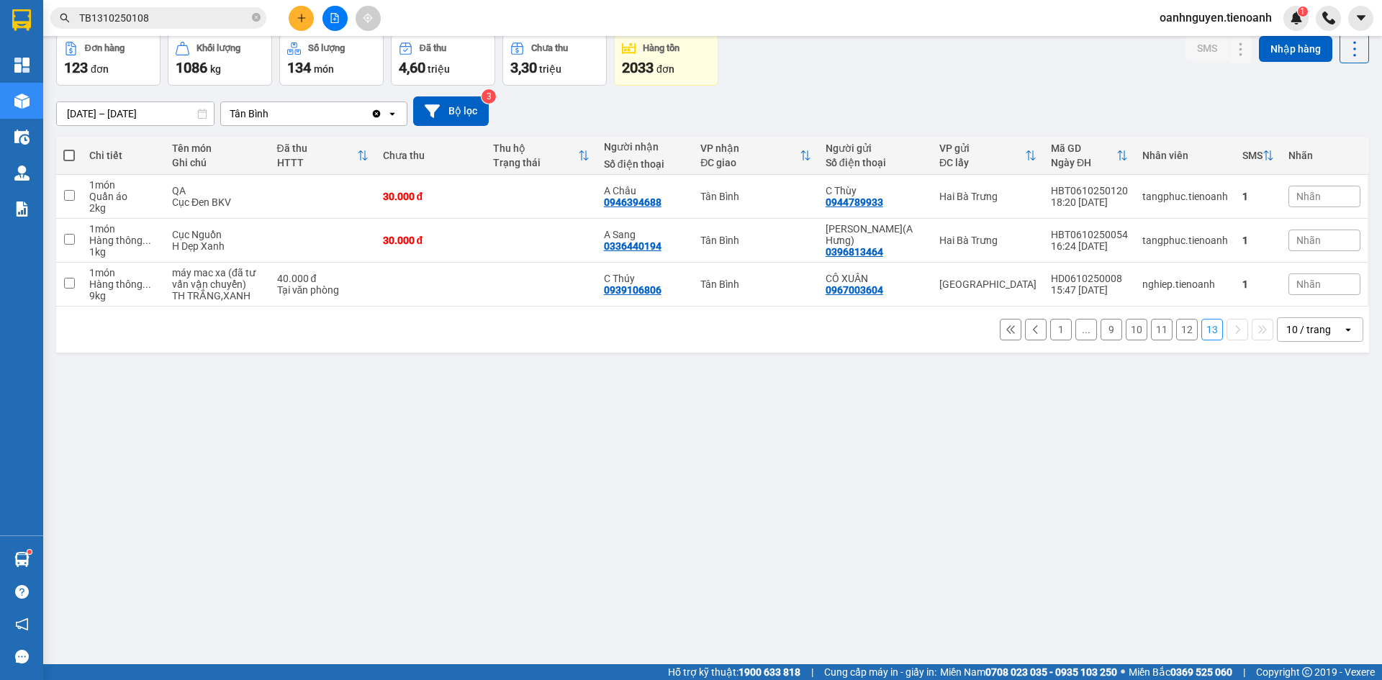
click at [1177, 330] on button "12" at bounding box center [1187, 330] width 22 height 22
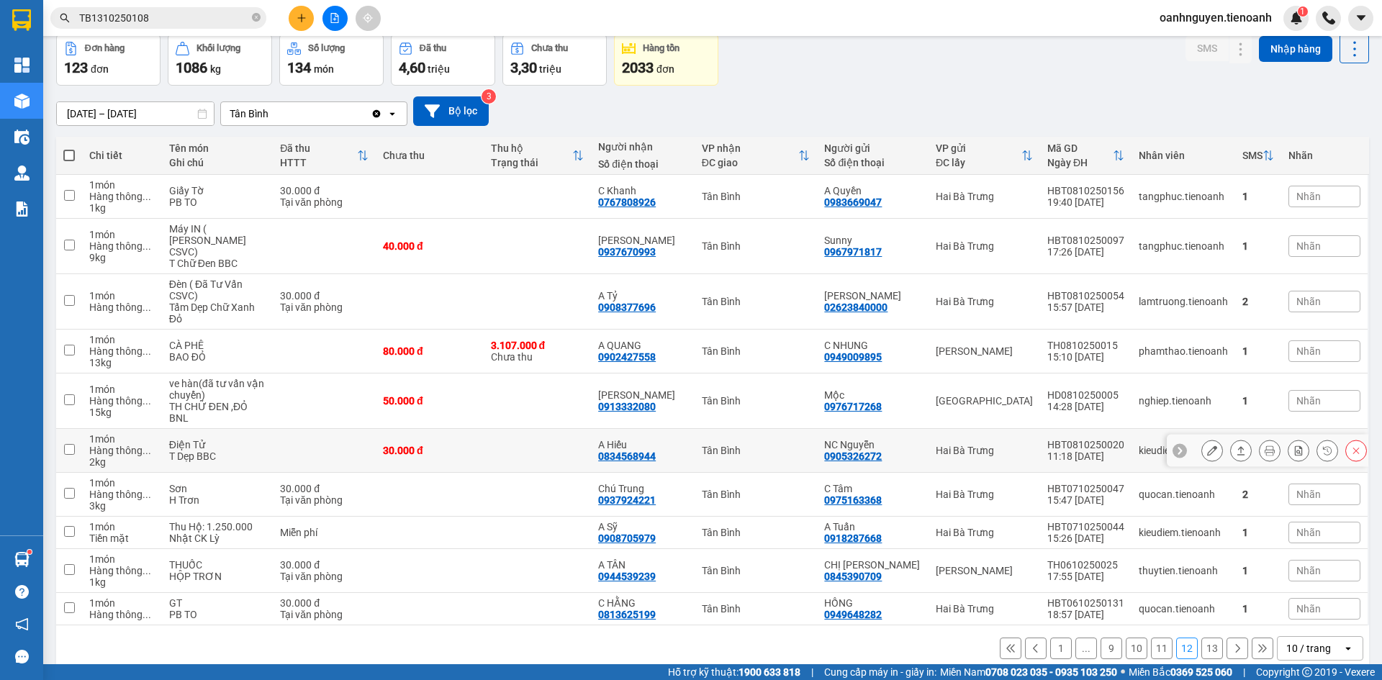
scroll to position [75, 0]
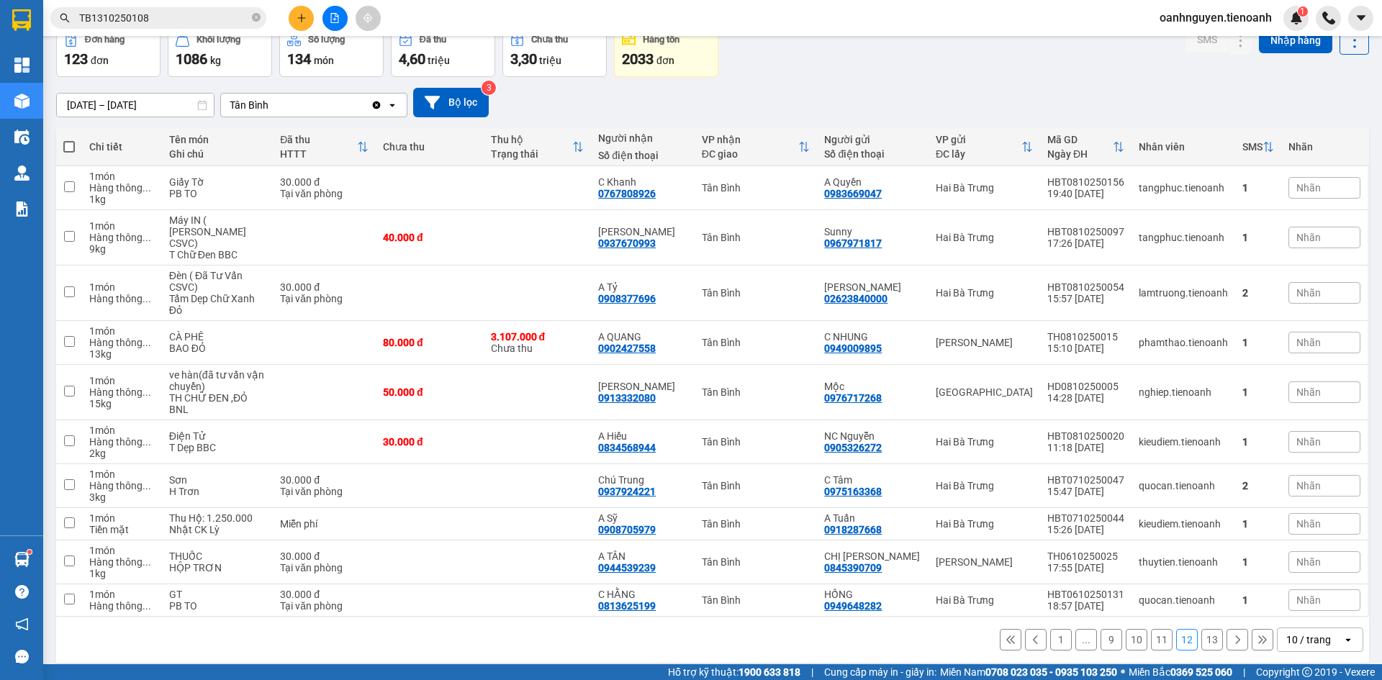
click at [1152, 629] on button "11" at bounding box center [1162, 640] width 22 height 22
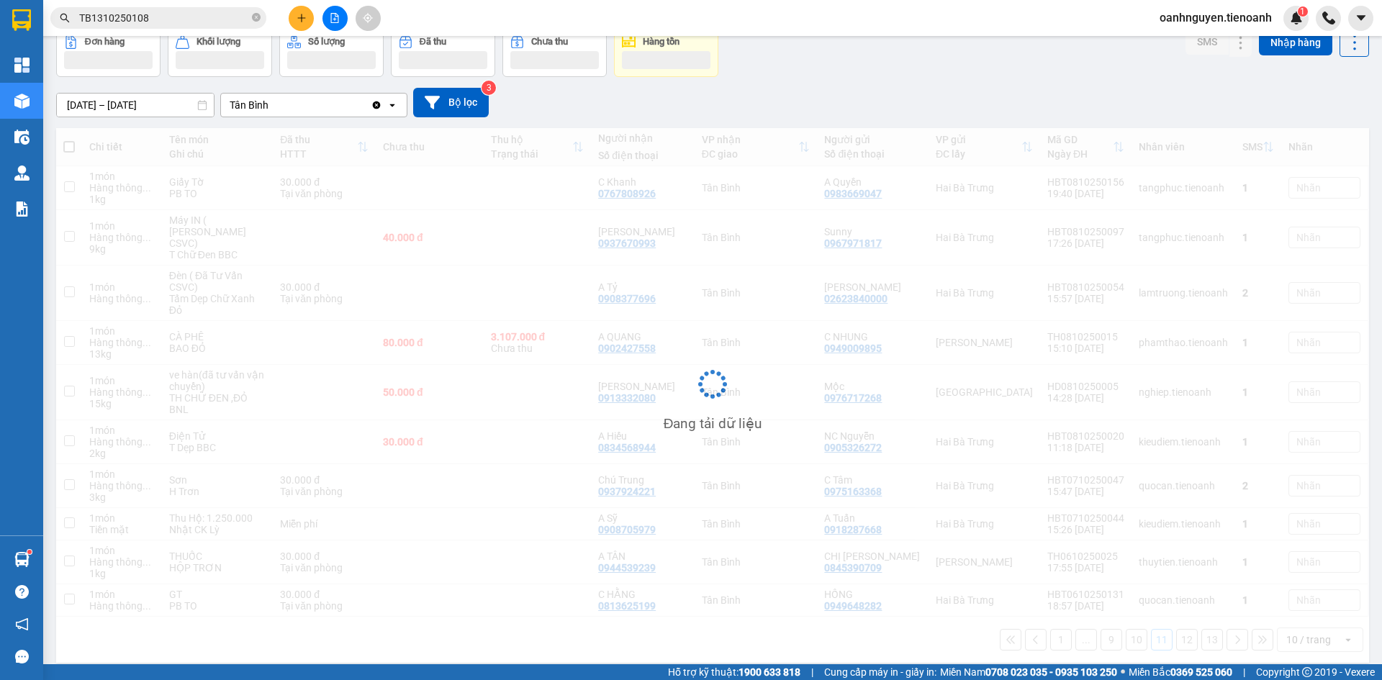
scroll to position [66, 0]
